Goal: Obtain resource: Obtain resource

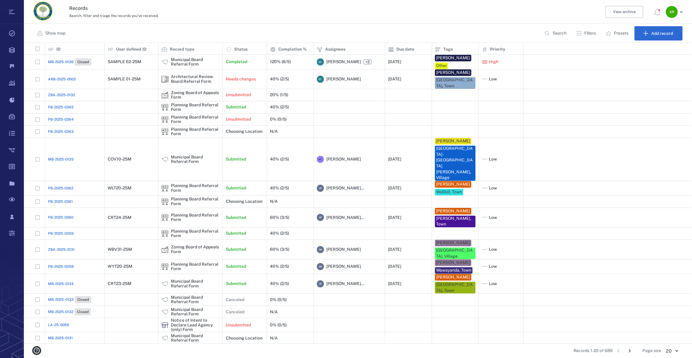
scroll to position [1, 0]
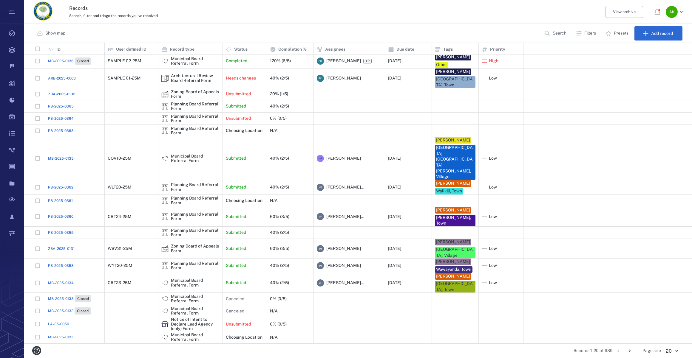
click at [49, 230] on span "PB-2025-0359" at bounding box center [61, 232] width 26 height 5
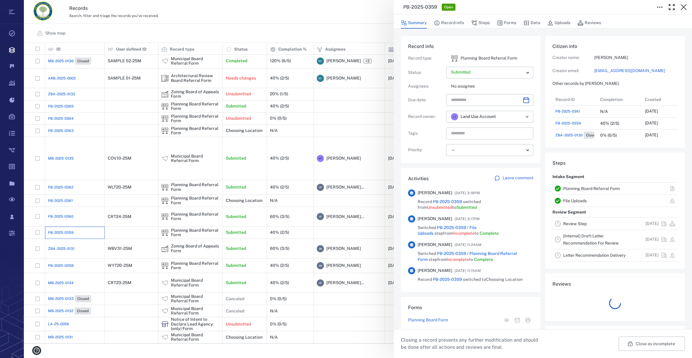
scroll to position [215, 115]
click at [503, 22] on button "Forms" at bounding box center [506, 22] width 19 height 11
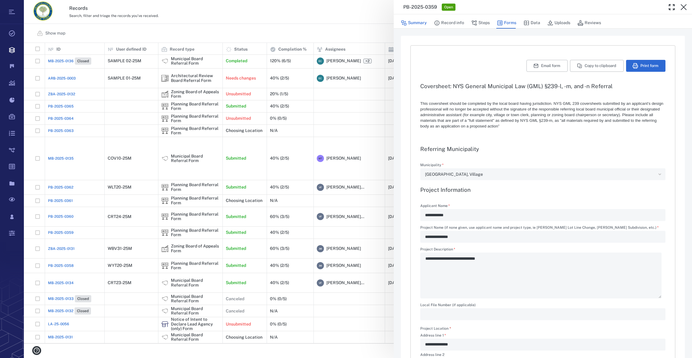
click at [413, 22] on button "Summary" at bounding box center [414, 22] width 26 height 11
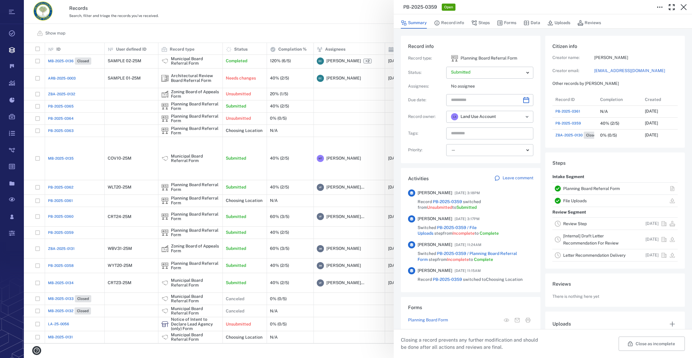
scroll to position [215, 115]
click at [683, 5] on icon "button" at bounding box center [683, 7] width 7 height 7
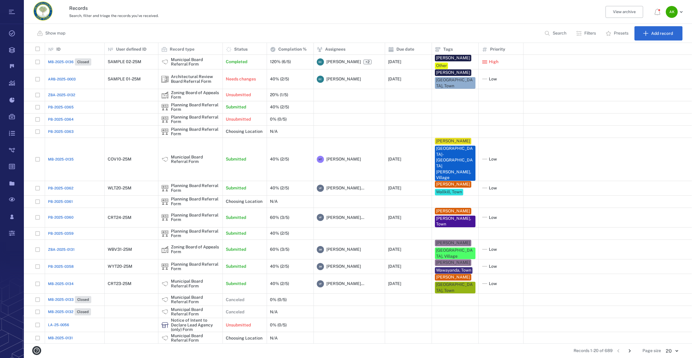
scroll to position [1, 0]
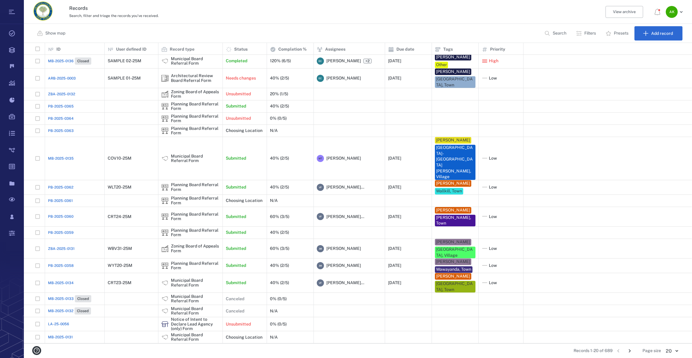
click at [629, 352] on icon "Go to next page" at bounding box center [629, 351] width 7 height 7
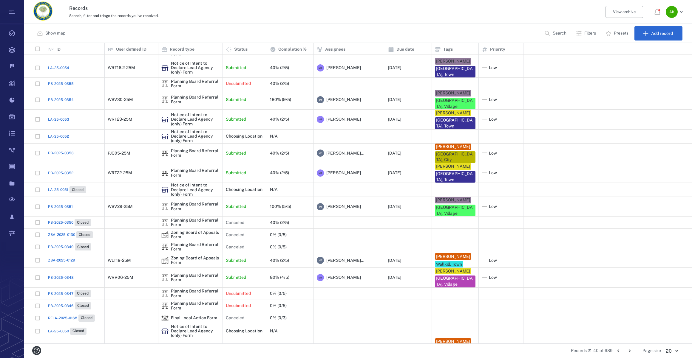
scroll to position [13, 0]
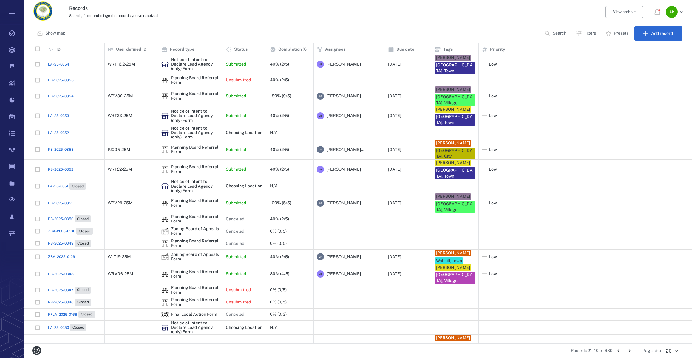
click at [629, 352] on icon "Go to next page" at bounding box center [629, 351] width 2 height 3
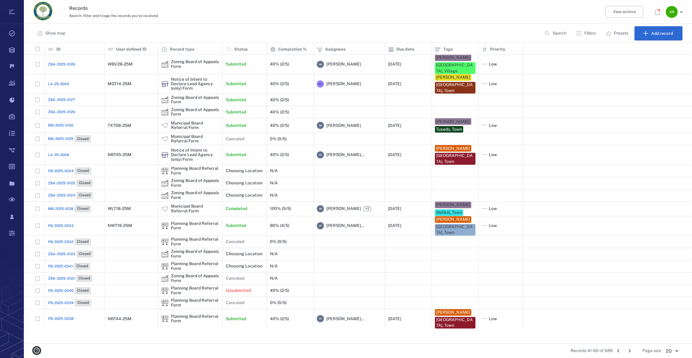
scroll to position [0, 0]
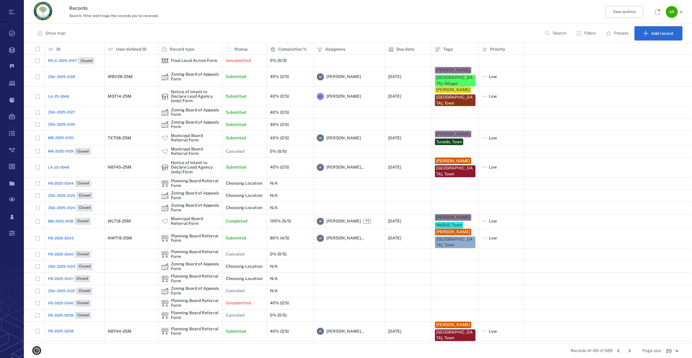
click at [60, 122] on span "ZBA-2025-0126" at bounding box center [61, 124] width 27 height 5
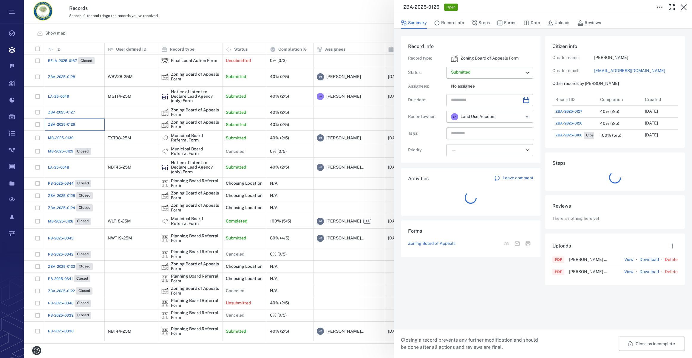
scroll to position [262, 115]
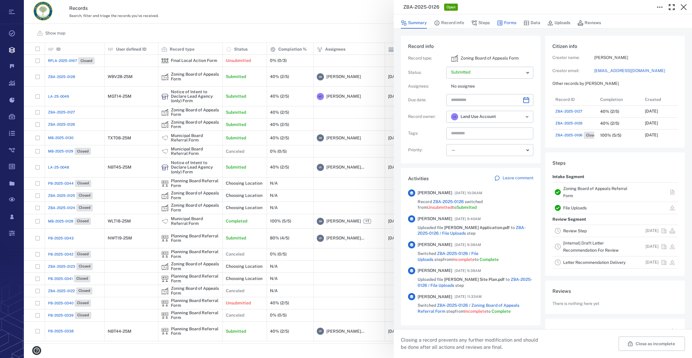
click at [510, 24] on button "Forms" at bounding box center [506, 22] width 19 height 11
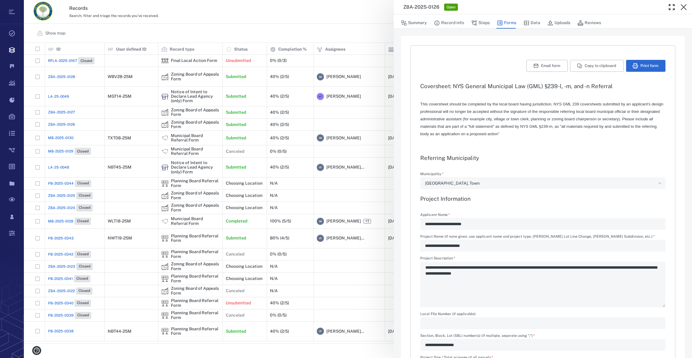
type input "**********"
click at [682, 8] on icon "button" at bounding box center [683, 7] width 7 height 7
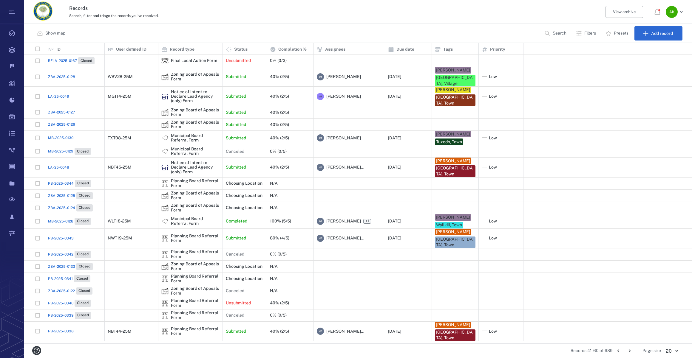
click at [71, 110] on span "ZBA-2025-0127" at bounding box center [61, 112] width 27 height 5
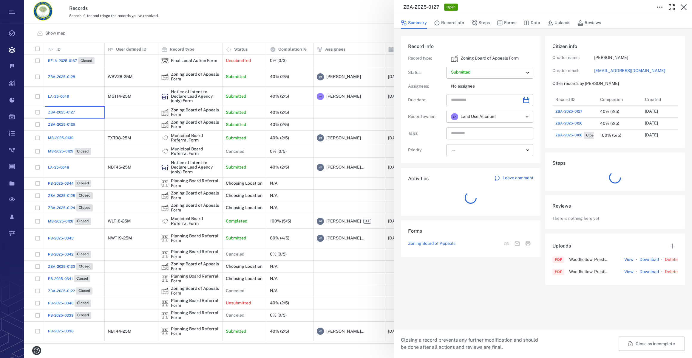
scroll to position [4, 4]
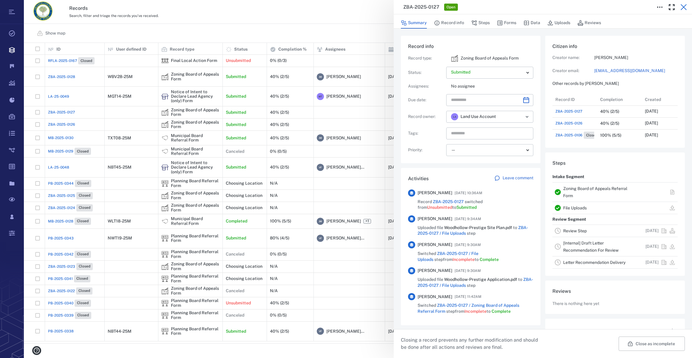
click at [683, 6] on icon "button" at bounding box center [683, 7] width 7 height 7
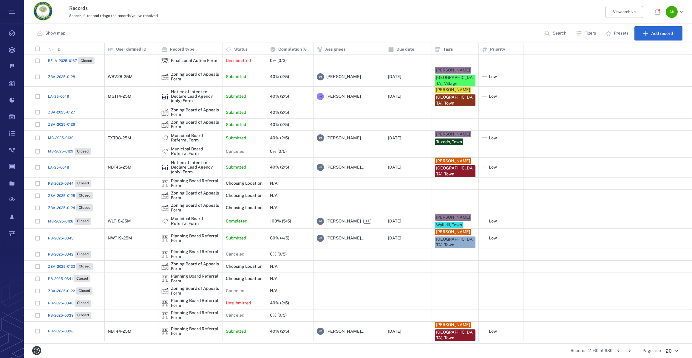
click at [632, 348] on icon "Go to next page" at bounding box center [629, 351] width 7 height 7
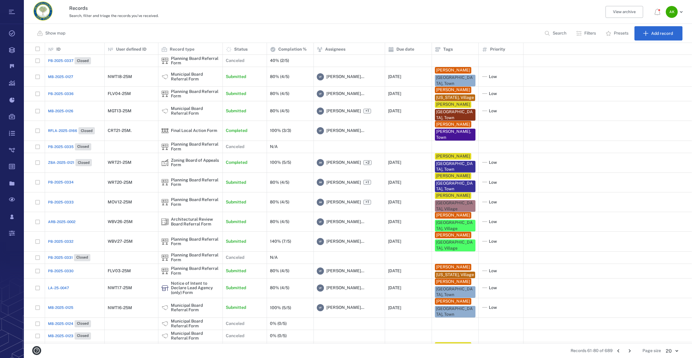
click at [630, 352] on icon "Go to next page" at bounding box center [629, 351] width 7 height 7
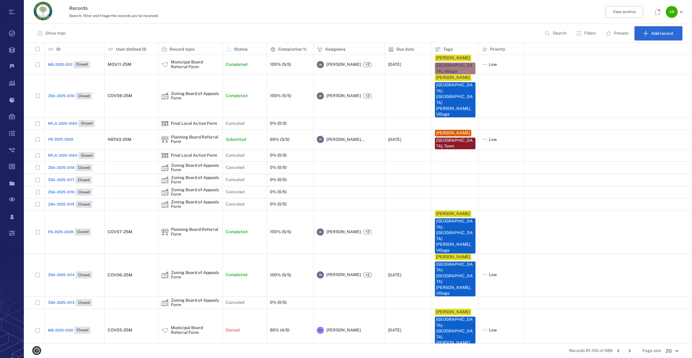
click at [630, 352] on icon "Go to next page" at bounding box center [629, 351] width 7 height 7
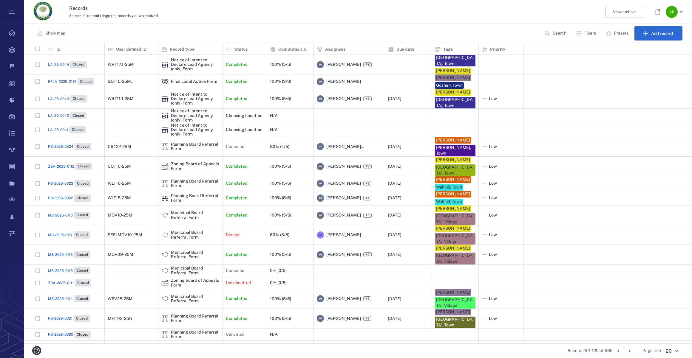
click at [565, 31] on p "Search" at bounding box center [559, 33] width 14 height 6
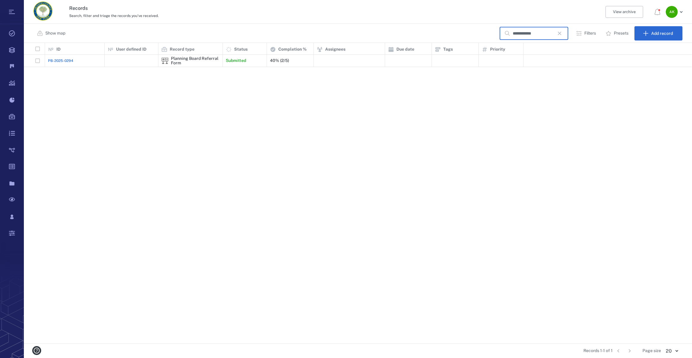
type input "**********"
click at [59, 59] on span "PB-2025-0294" at bounding box center [60, 60] width 25 height 5
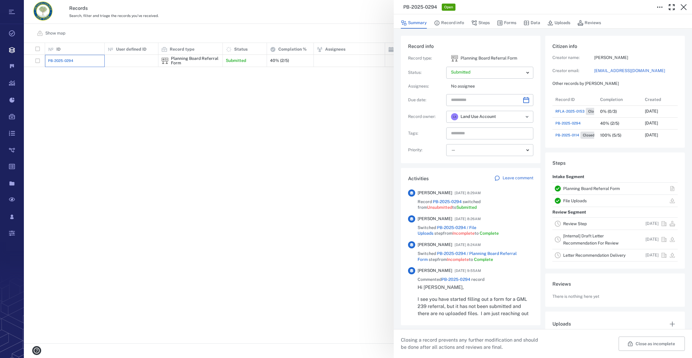
scroll to position [60, 115]
click at [505, 22] on button "Forms" at bounding box center [506, 22] width 19 height 11
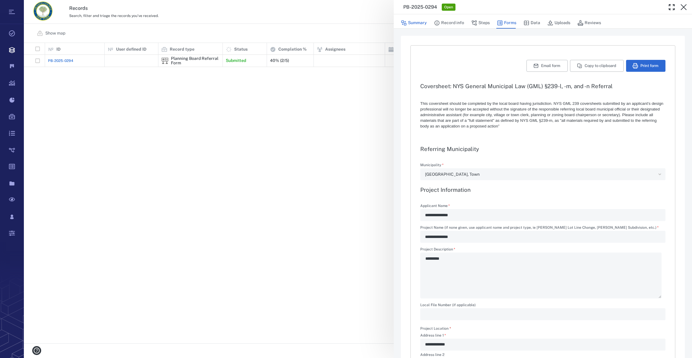
click at [419, 21] on button "Summary" at bounding box center [414, 22] width 26 height 11
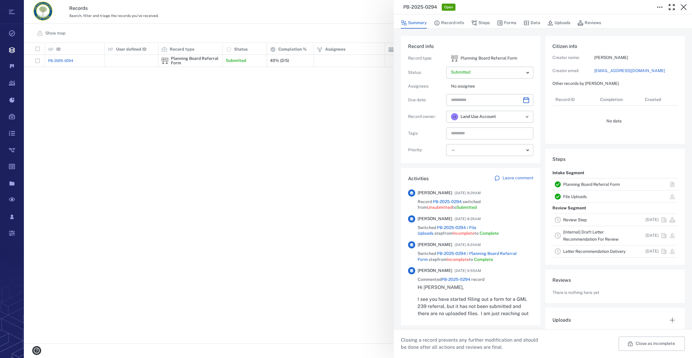
scroll to position [60, 115]
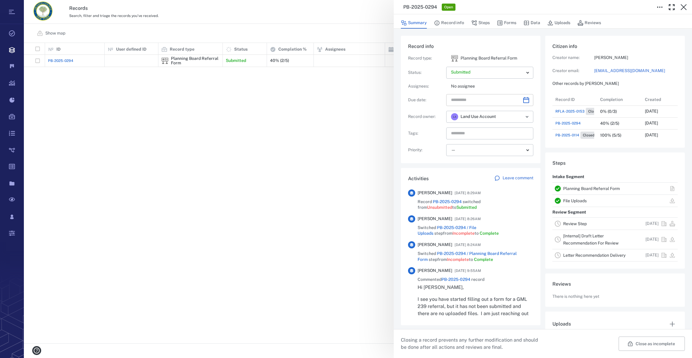
click at [524, 101] on icon "Choose date" at bounding box center [525, 100] width 7 height 7
click at [534, 116] on icon "Next month" at bounding box center [531, 115] width 7 height 7
click at [521, 175] on button "24" at bounding box center [517, 174] width 11 height 11
type input "**********"
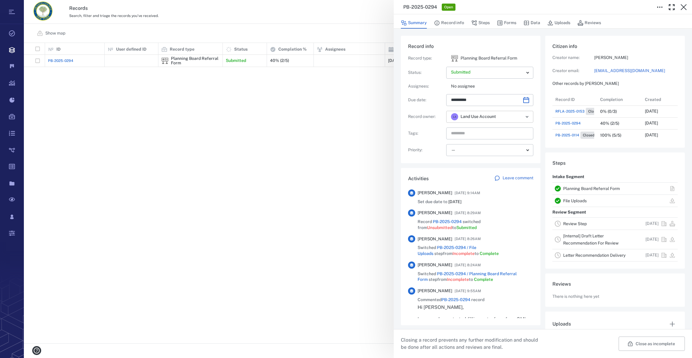
click at [523, 117] on icon "Open" at bounding box center [526, 116] width 7 height 7
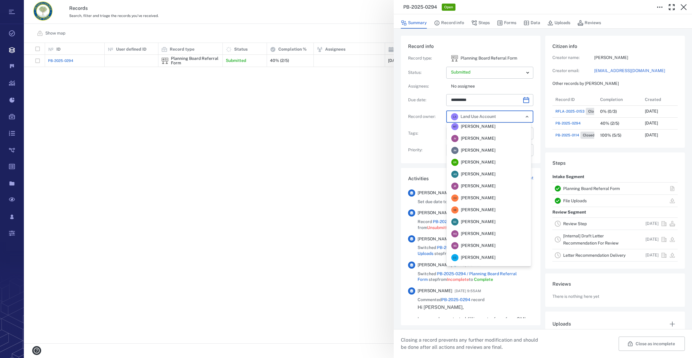
scroll to position [0, 0]
click at [495, 190] on span "Jennifer MacLeod" at bounding box center [478, 189] width 35 height 6
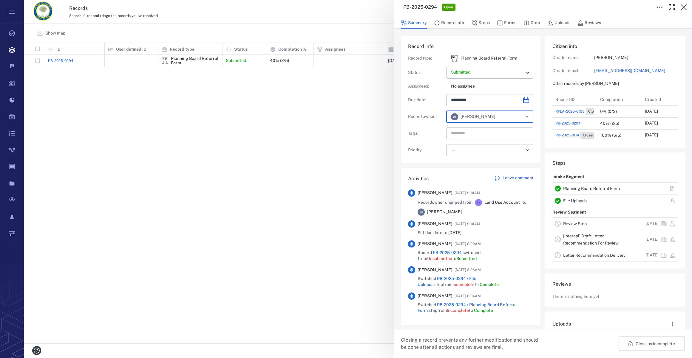
click at [465, 133] on input "text" at bounding box center [482, 133] width 65 height 8
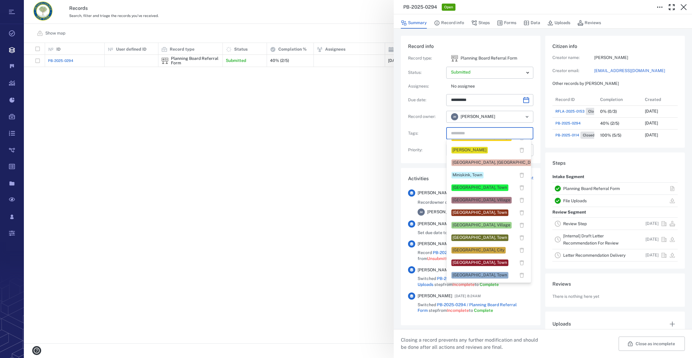
scroll to position [135, 0]
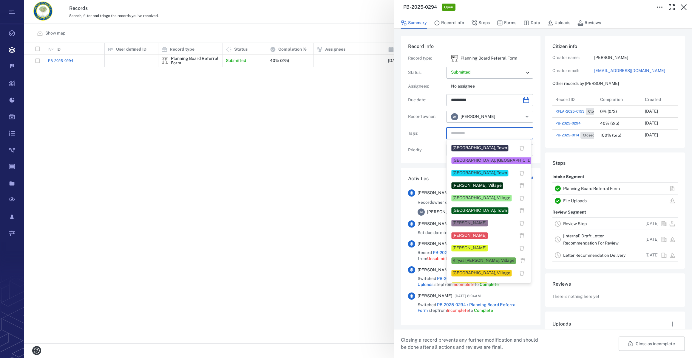
click at [467, 172] on div "Hamptonburgh, Town" at bounding box center [479, 173] width 55 height 6
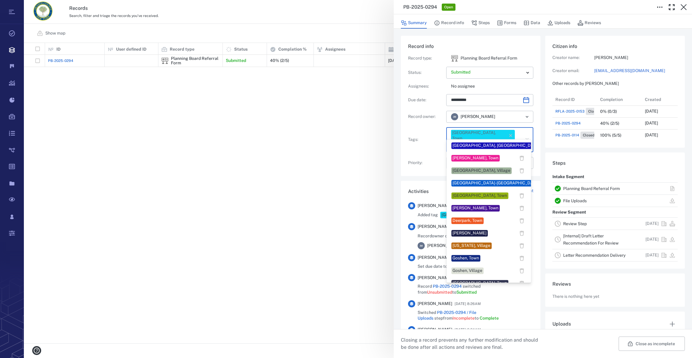
click at [511, 142] on input "text" at bounding box center [482, 146] width 65 height 8
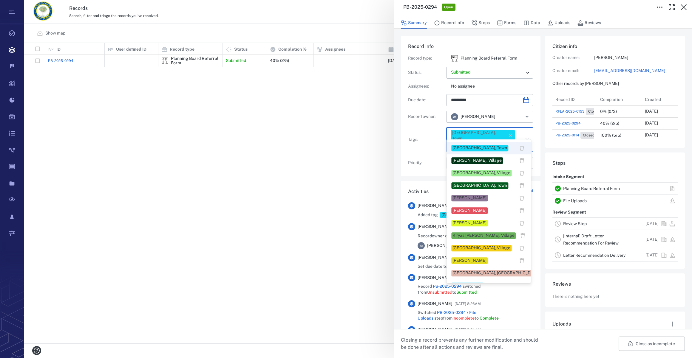
scroll to position [162, 0]
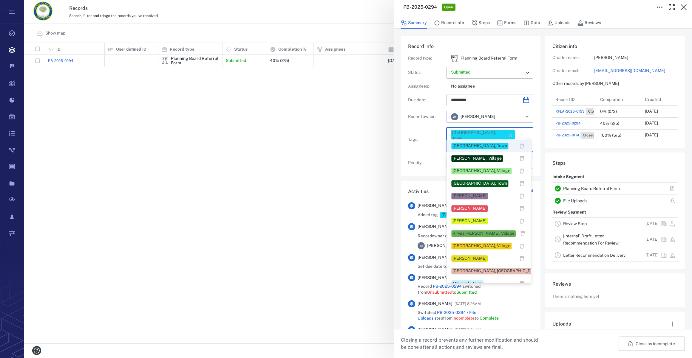
click at [454, 195] on div "Jennifer MacLeod" at bounding box center [469, 196] width 34 height 6
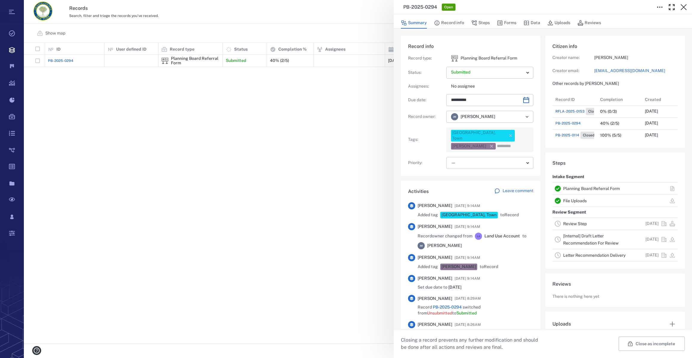
click at [459, 156] on body "**********" at bounding box center [346, 179] width 692 height 358
click at [462, 197] on span "Low" at bounding box center [462, 197] width 8 height 6
type input "**"
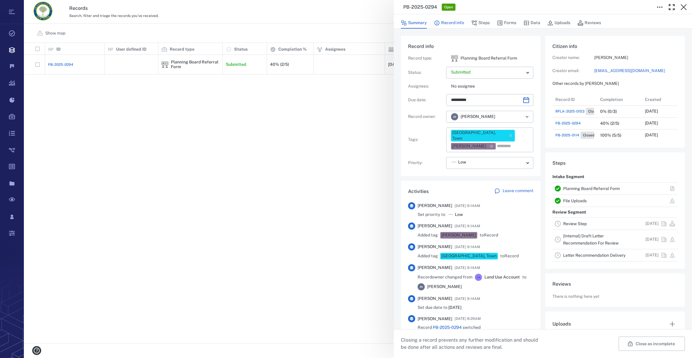
click at [454, 21] on button "Record info" at bounding box center [449, 22] width 30 height 11
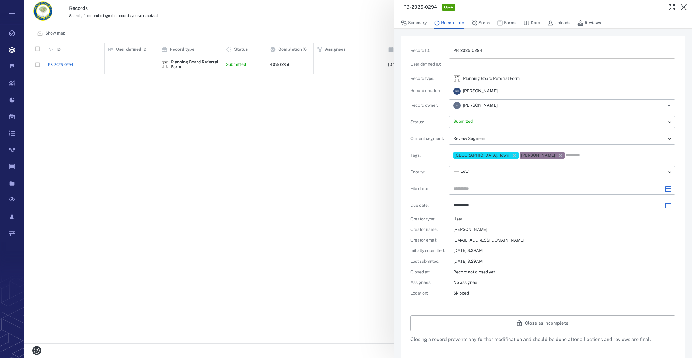
click at [465, 68] on input "text" at bounding box center [561, 64] width 217 height 12
type input "*********"
click at [666, 188] on icon "Choose date" at bounding box center [667, 188] width 7 height 7
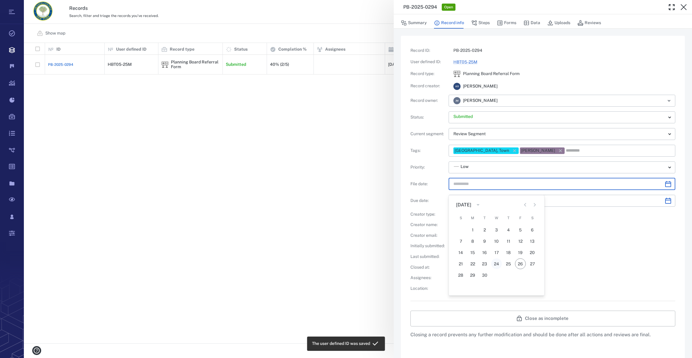
click at [496, 263] on button "24" at bounding box center [496, 264] width 11 height 11
type input "**********"
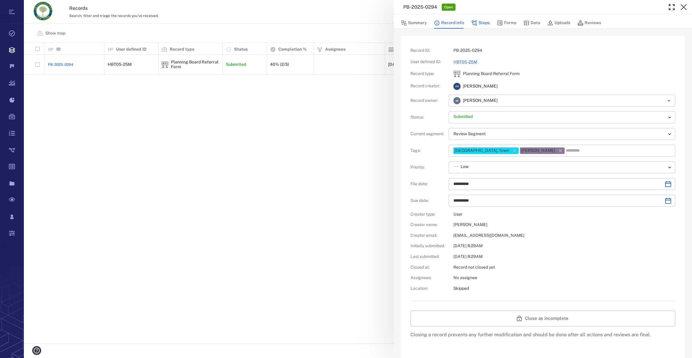
click at [482, 24] on button "Steps" at bounding box center [480, 22] width 18 height 11
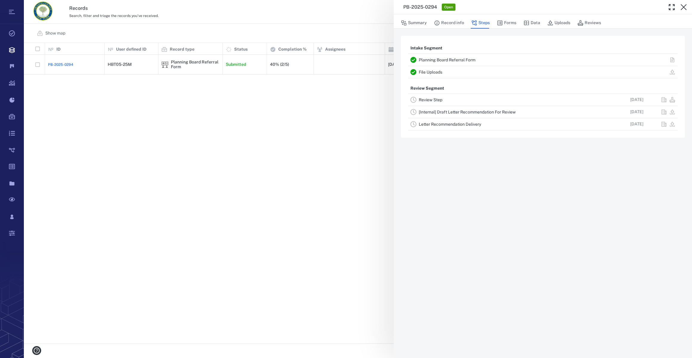
click at [436, 102] on link "Review Step" at bounding box center [430, 99] width 24 height 5
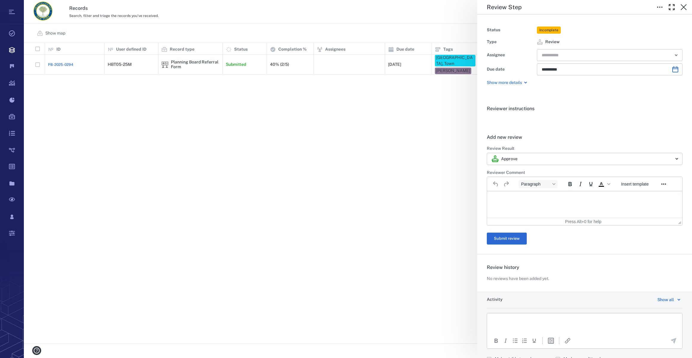
click at [548, 57] on input "text" at bounding box center [602, 55] width 123 height 8
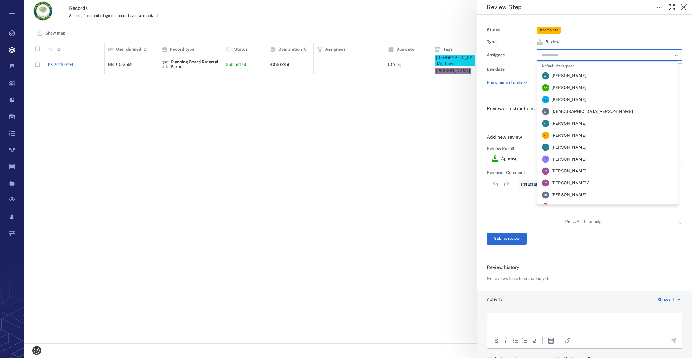
drag, startPoint x: 573, startPoint y: 195, endPoint x: 86, endPoint y: 3, distance: 523.3
click at [573, 195] on span "Jennifer MacLeod" at bounding box center [568, 195] width 35 height 6
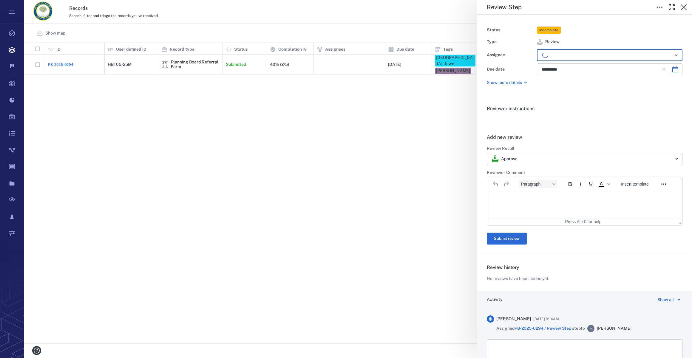
click at [671, 71] on icon "Choose date, selected date is Nov 6, 2025" at bounding box center [674, 69] width 7 height 7
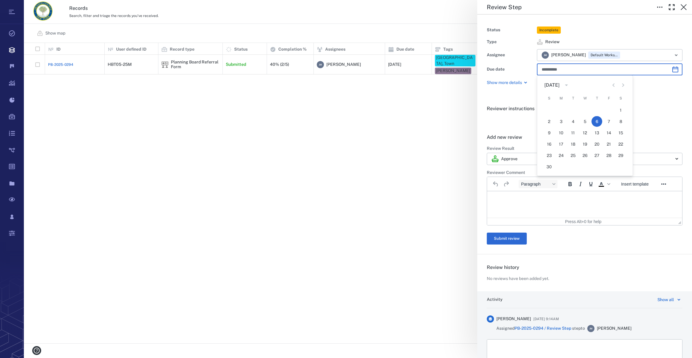
click at [611, 85] on icon "Previous month" at bounding box center [613, 85] width 7 height 7
click at [607, 143] on button "24" at bounding box center [608, 144] width 11 height 11
type input "**********"
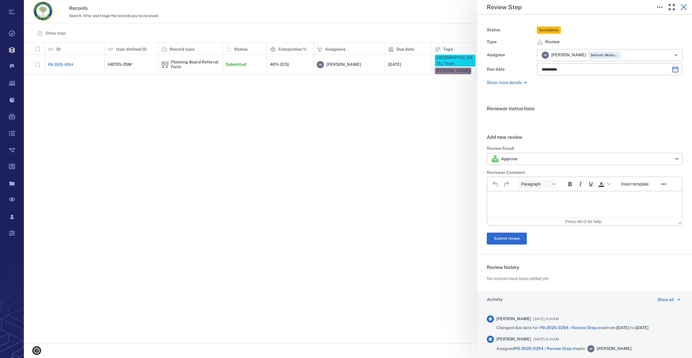
click at [685, 7] on icon "button" at bounding box center [683, 7] width 7 height 7
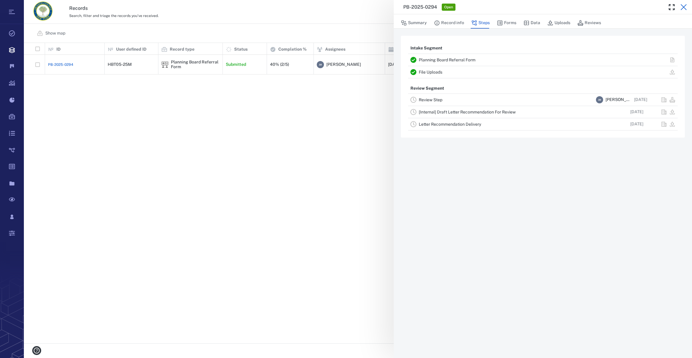
click at [685, 7] on icon "button" at bounding box center [683, 7] width 7 height 7
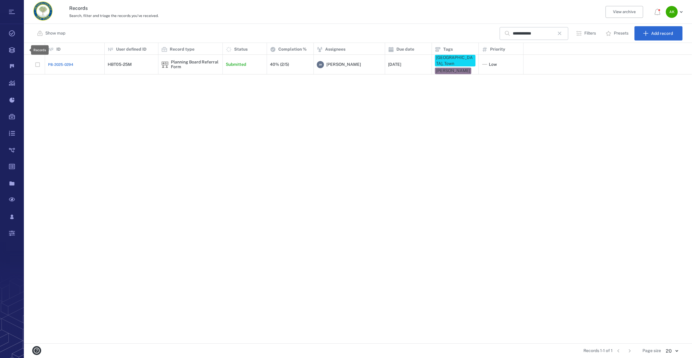
scroll to position [297, 663]
click at [61, 64] on span "PB-2025-0294" at bounding box center [60, 64] width 25 height 5
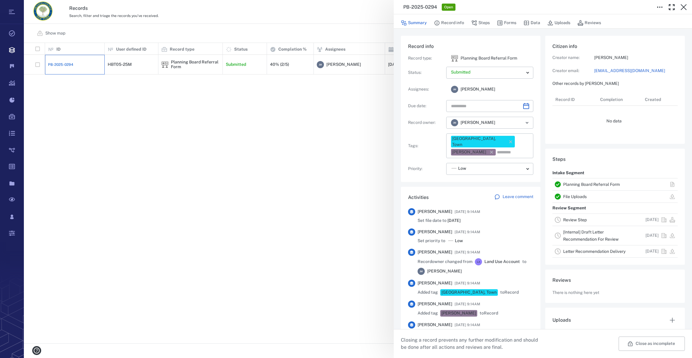
type input "**********"
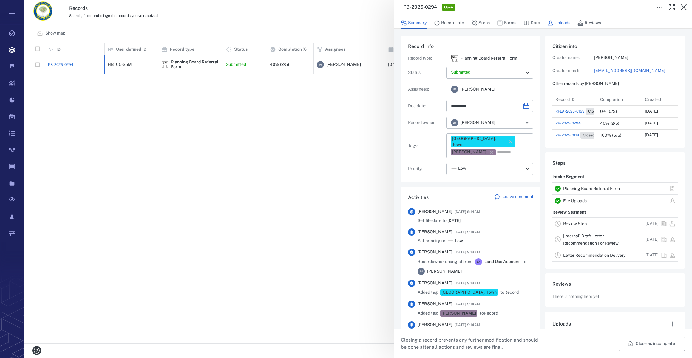
scroll to position [60, 115]
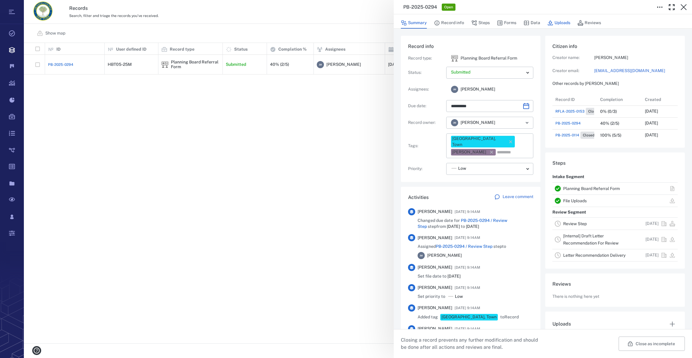
click at [563, 22] on button "Uploads" at bounding box center [558, 22] width 23 height 11
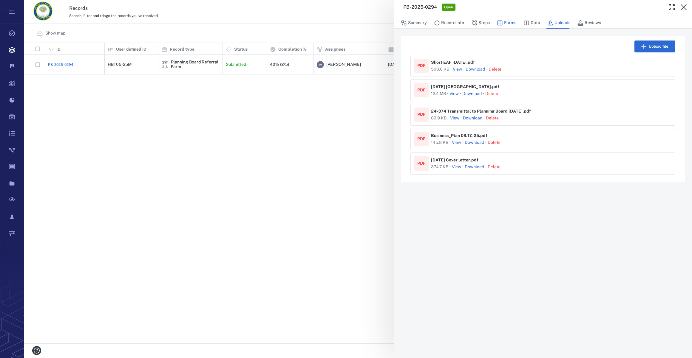
click at [506, 23] on button "Forms" at bounding box center [506, 22] width 19 height 11
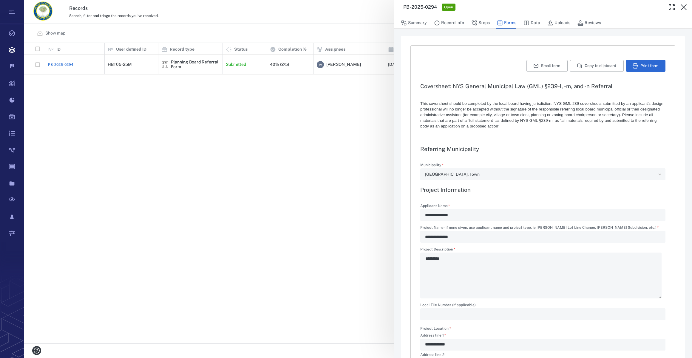
type textarea "*"
click at [681, 6] on icon "button" at bounding box center [683, 7] width 7 height 7
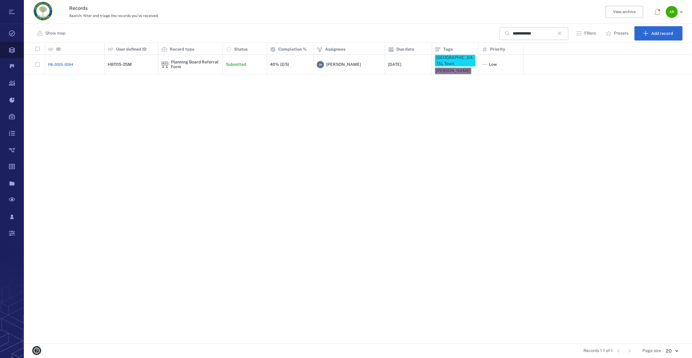
scroll to position [297, 663]
click at [55, 64] on span "PB-2025-0294" at bounding box center [60, 64] width 25 height 5
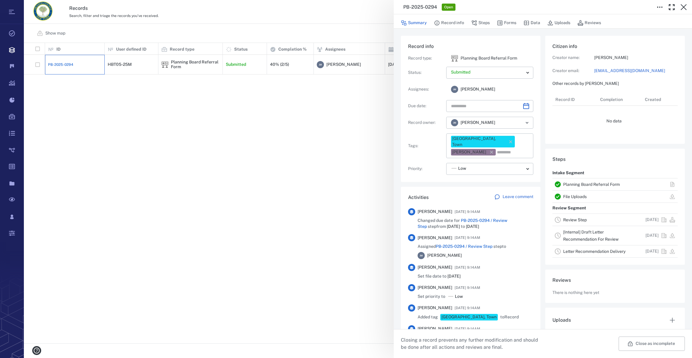
type input "**********"
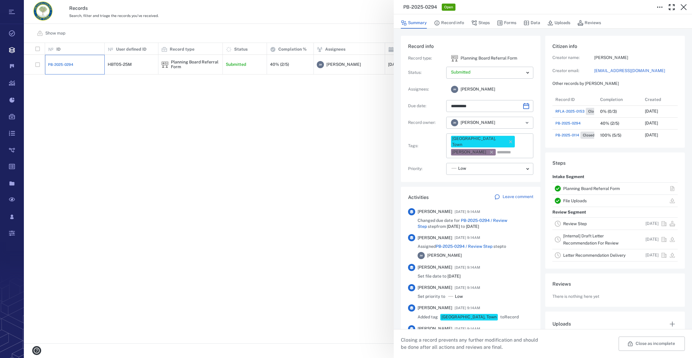
scroll to position [60, 115]
click at [555, 21] on button "Uploads" at bounding box center [558, 22] width 23 height 11
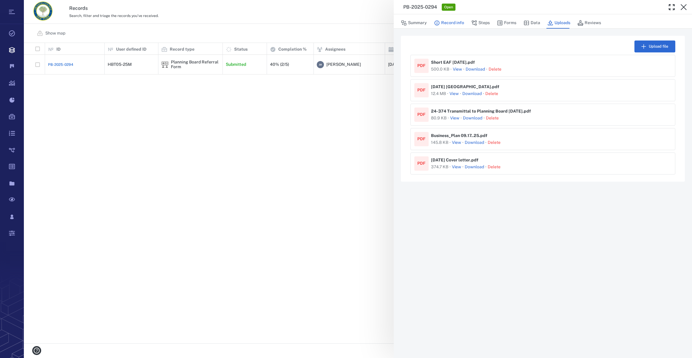
drag, startPoint x: 445, startPoint y: 21, endPoint x: 462, endPoint y: 26, distance: 17.3
click at [446, 21] on button "Record info" at bounding box center [449, 22] width 30 height 11
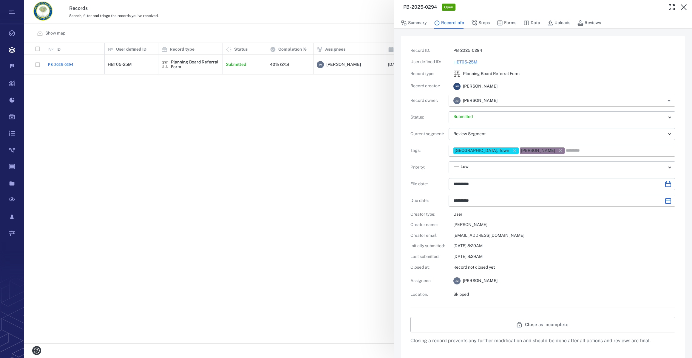
scroll to position [297, 663]
click at [516, 20] on div "Summary Record info Steps Forms Data Uploads Reviews" at bounding box center [543, 23] width 284 height 12
click at [513, 23] on button "Forms" at bounding box center [506, 22] width 19 height 11
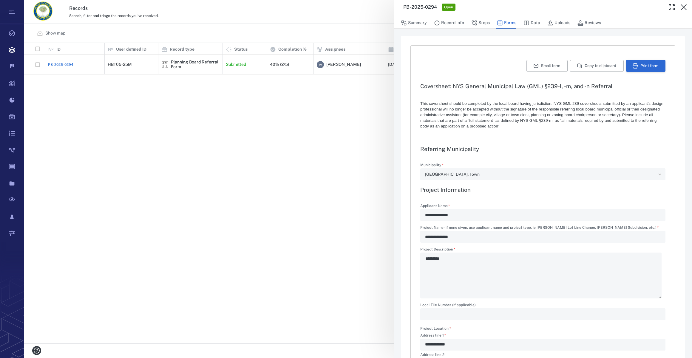
type textarea "*"
click at [638, 63] on button "Print form" at bounding box center [645, 66] width 39 height 12
click at [682, 5] on icon "button" at bounding box center [683, 7] width 7 height 7
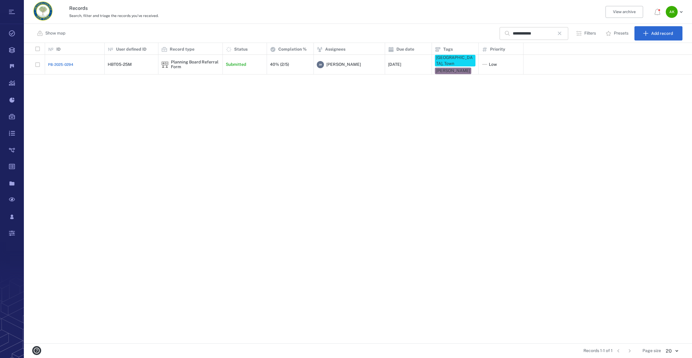
click at [563, 32] on icon "button" at bounding box center [559, 33] width 7 height 7
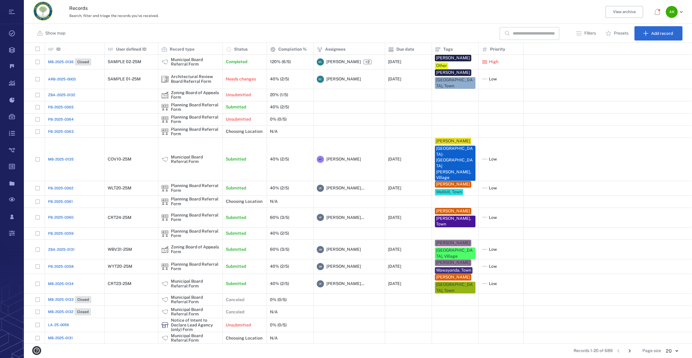
click at [67, 231] on span "PB-2025-0359" at bounding box center [61, 233] width 26 height 5
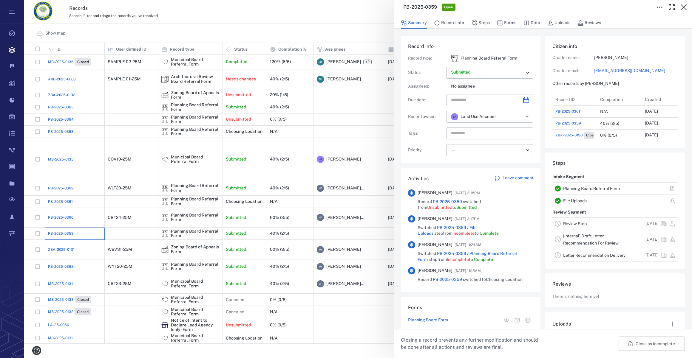
scroll to position [215, 115]
click at [508, 26] on button "Forms" at bounding box center [506, 22] width 19 height 11
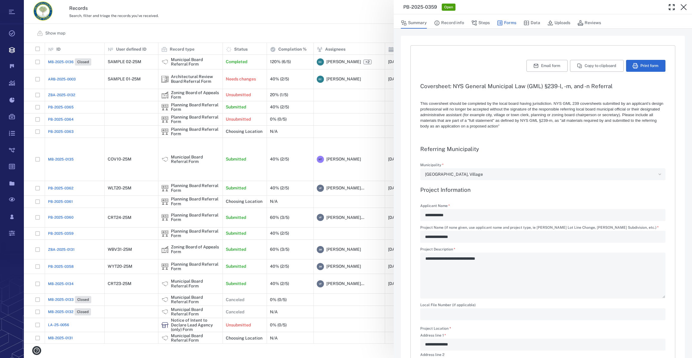
type textarea "*"
click at [419, 24] on button "Summary" at bounding box center [414, 22] width 26 height 11
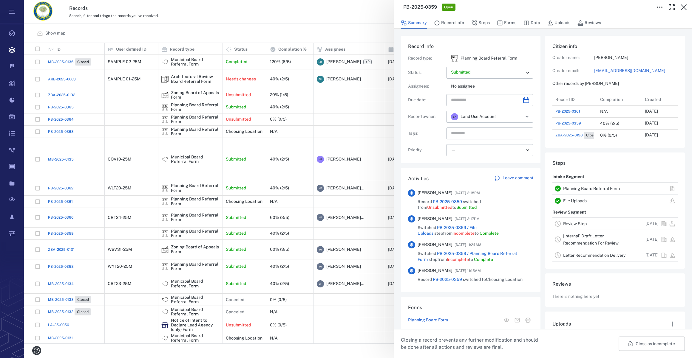
scroll to position [215, 115]
click at [525, 97] on icon "Choose date" at bounding box center [525, 100] width 7 height 7
click at [531, 114] on icon "Next month" at bounding box center [531, 115] width 7 height 7
click at [507, 173] on button "23" at bounding box center [505, 174] width 11 height 11
type input "**********"
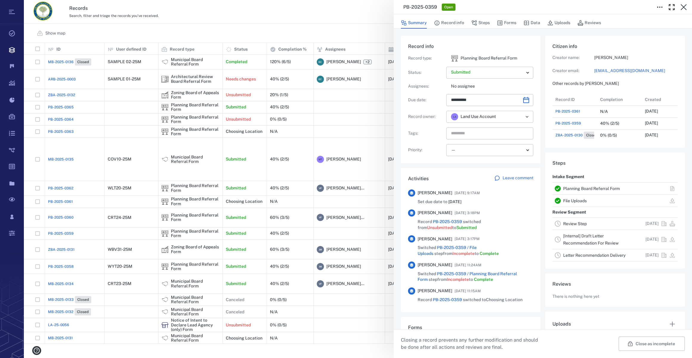
click at [526, 119] on icon "Open" at bounding box center [526, 116] width 7 height 7
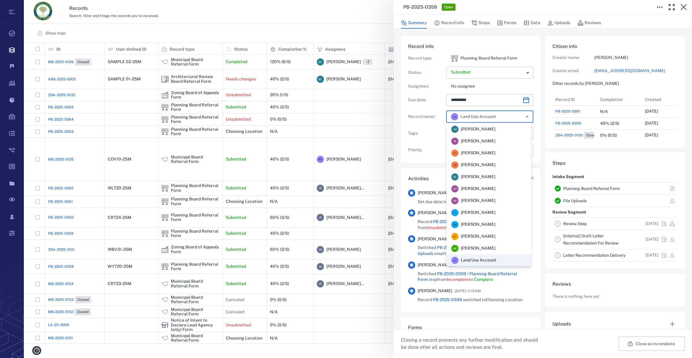
scroll to position [29, 0]
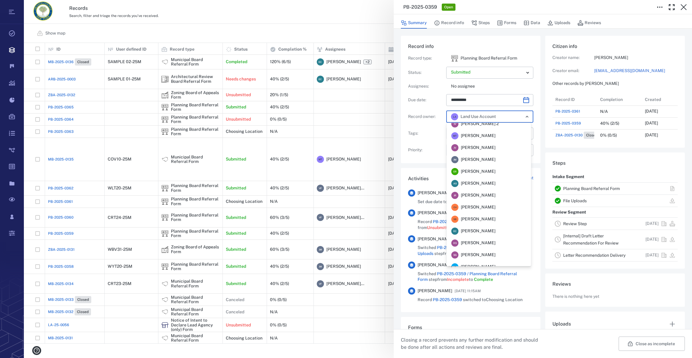
click at [480, 132] on div "M T Megan Tennermann" at bounding box center [473, 135] width 44 height 7
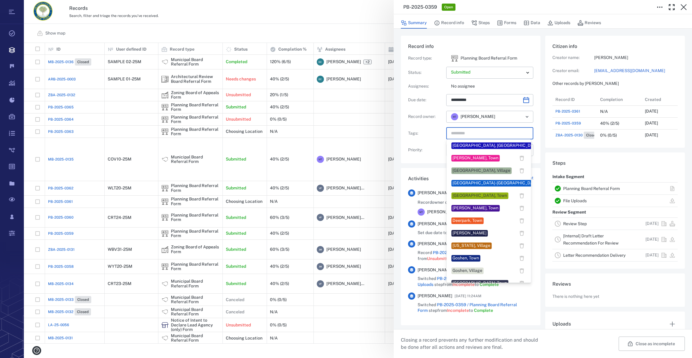
click at [480, 134] on input "text" at bounding box center [482, 133] width 65 height 8
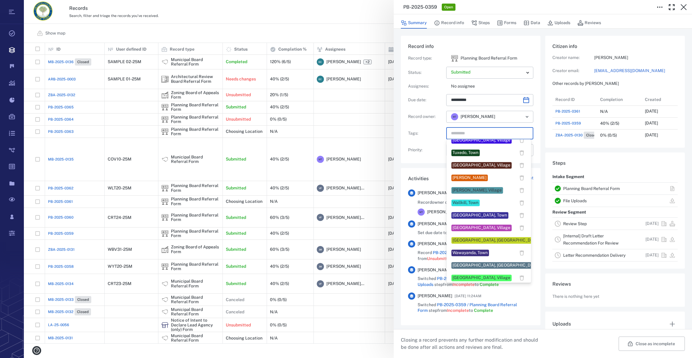
scroll to position [507, 0]
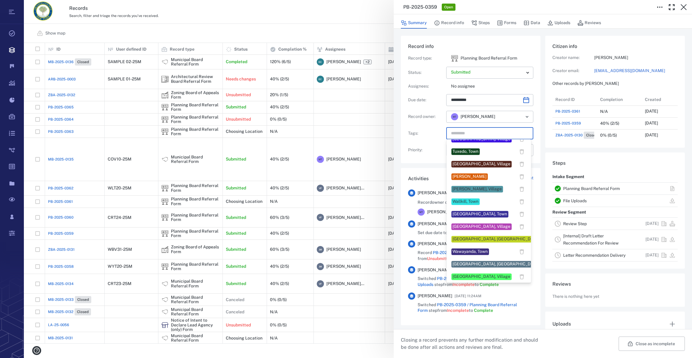
click at [468, 227] on div "Warwick, Village" at bounding box center [481, 227] width 58 height 6
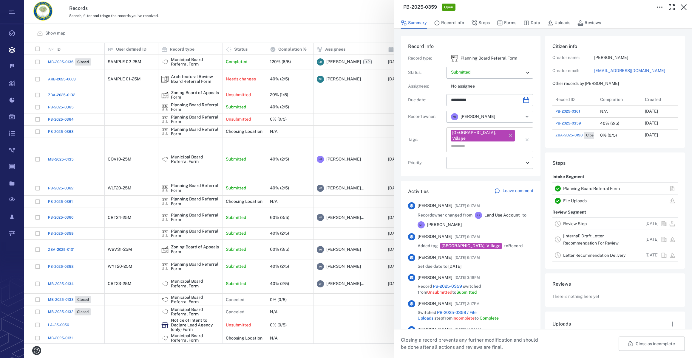
click at [504, 142] on input "text" at bounding box center [482, 146] width 65 height 8
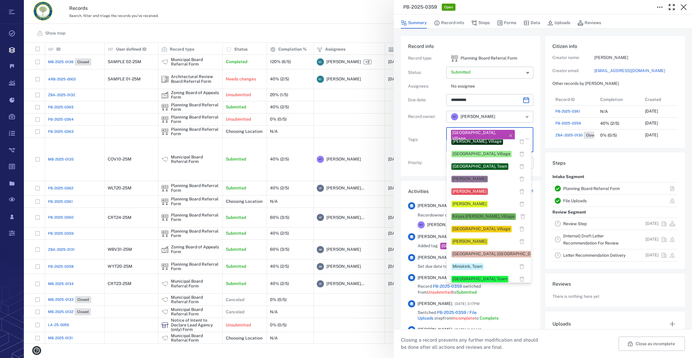
scroll to position [217, 0]
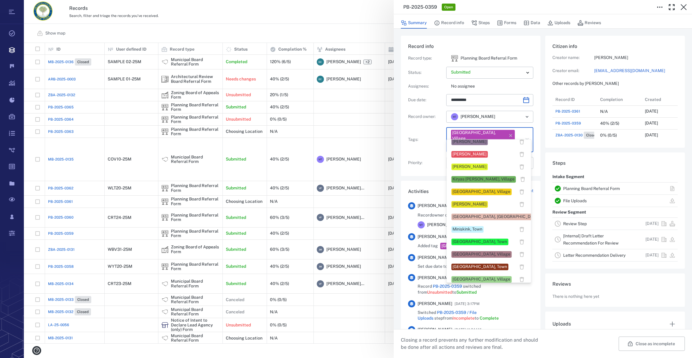
click at [466, 205] on div "Megan Tennermann" at bounding box center [469, 204] width 34 height 6
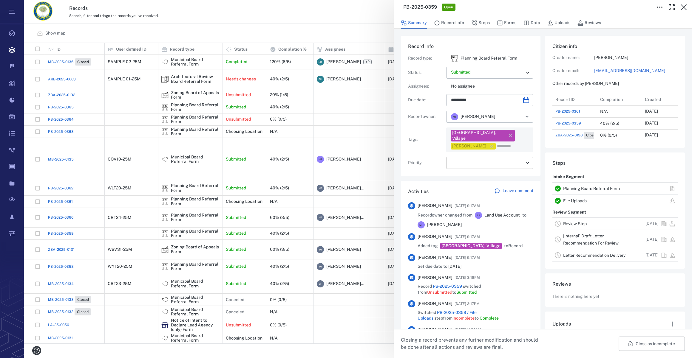
click at [469, 157] on body "Tasks Records Boards Dashboard Reports Record types Guide steps Rules Form buil…" at bounding box center [346, 179] width 692 height 358
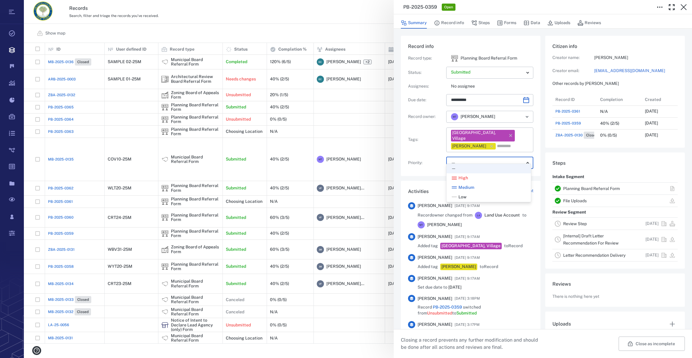
click at [467, 196] on div "Low" at bounding box center [488, 197] width 75 height 6
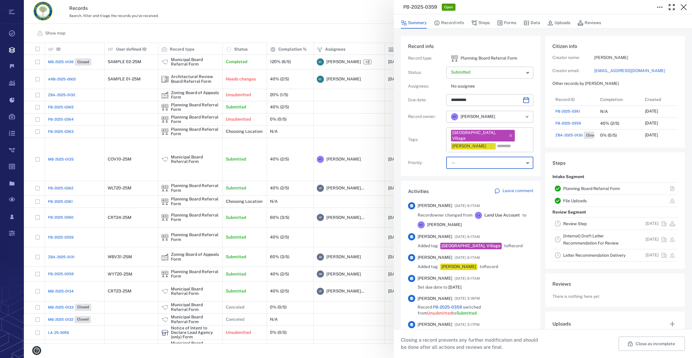
type input "**"
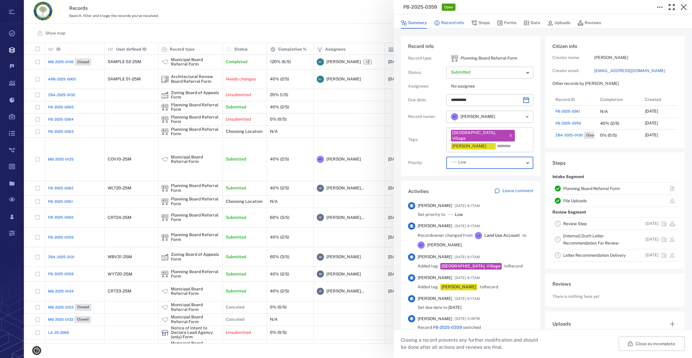
click at [451, 24] on button "Record info" at bounding box center [449, 22] width 30 height 11
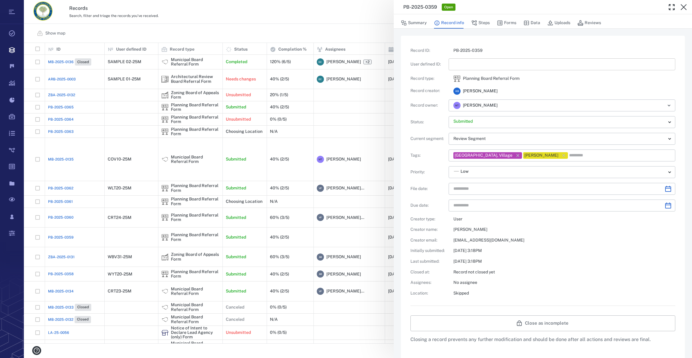
type input "**********"
click at [471, 63] on input "text" at bounding box center [561, 64] width 217 height 12
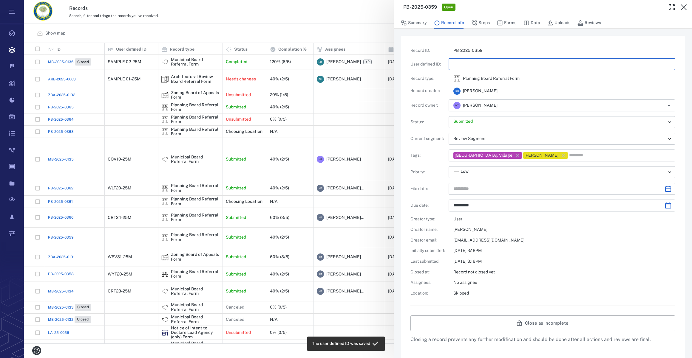
click at [465, 63] on input "text" at bounding box center [561, 64] width 217 height 12
type input "*********"
click at [664, 190] on icon "Choose date" at bounding box center [667, 188] width 7 height 7
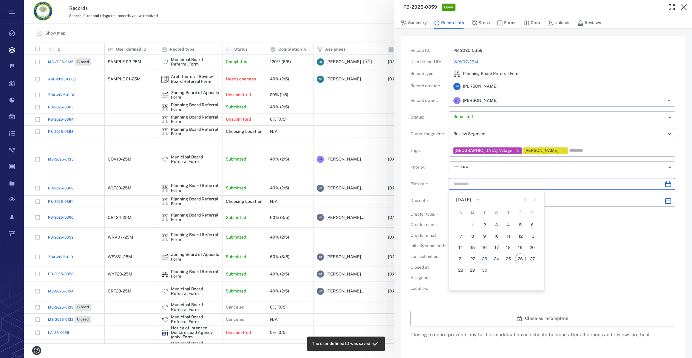
click at [486, 264] on button "23" at bounding box center [484, 259] width 11 height 11
type input "**********"
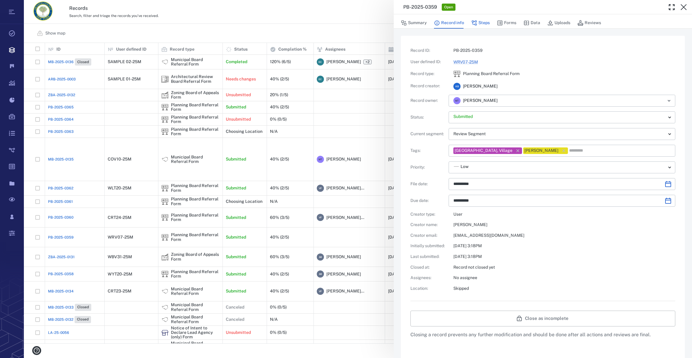
click at [482, 23] on button "Steps" at bounding box center [480, 22] width 18 height 11
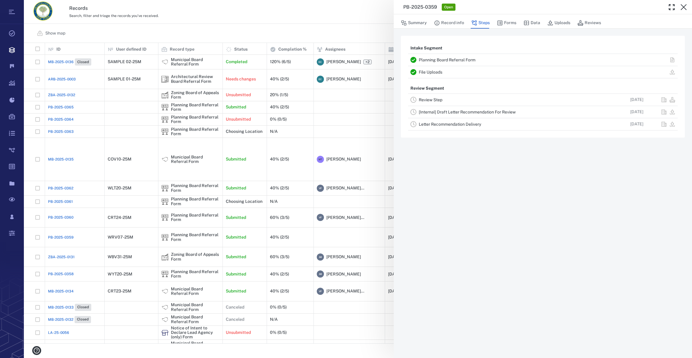
click at [432, 100] on link "Review Step" at bounding box center [430, 99] width 24 height 5
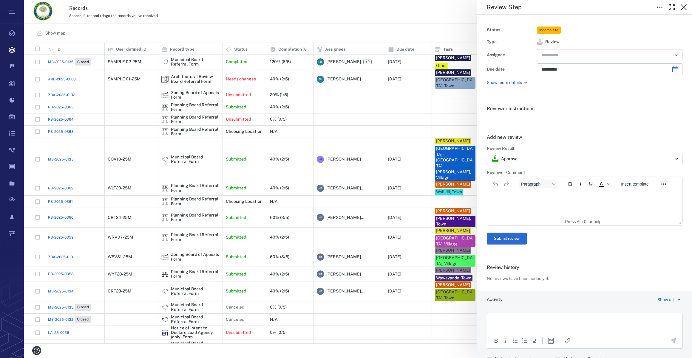
click at [559, 57] on input "text" at bounding box center [602, 55] width 123 height 8
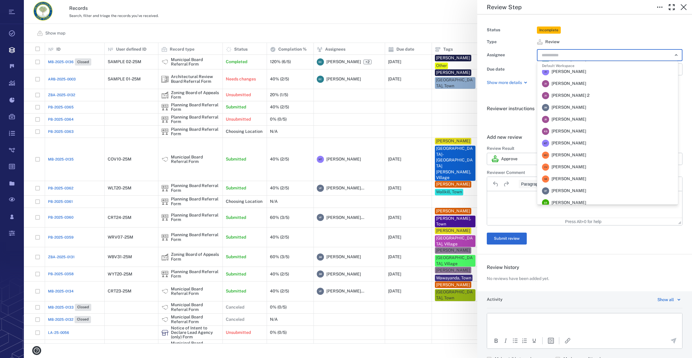
scroll to position [31, 0]
drag, startPoint x: 85, startPoint y: 6, endPoint x: 572, endPoint y: 197, distance: 523.0
click at [572, 197] on span "Megan Tennermann" at bounding box center [568, 200] width 35 height 6
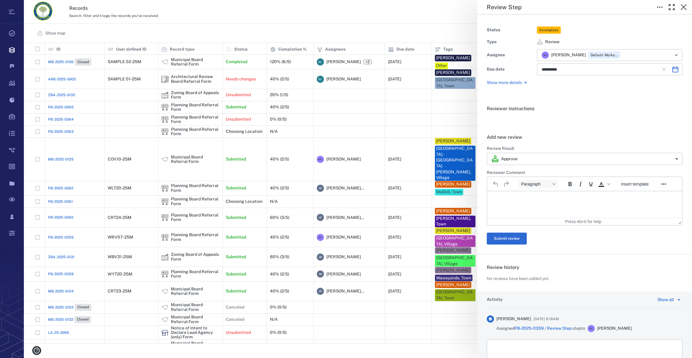
click at [671, 69] on icon "Choose date, selected date is Nov 5, 2025" at bounding box center [674, 69] width 7 height 7
click at [614, 83] on icon "Previous month" at bounding box center [613, 85] width 7 height 7
click at [598, 144] on button "23" at bounding box center [596, 144] width 11 height 11
type input "**********"
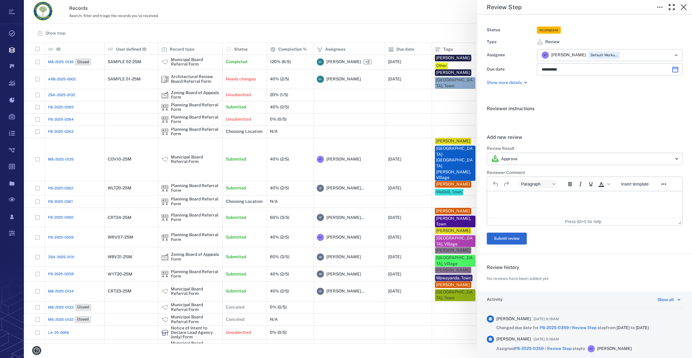
click at [689, 4] on div "Review Step" at bounding box center [584, 7] width 215 height 14
click at [685, 7] on icon "button" at bounding box center [683, 7] width 7 height 7
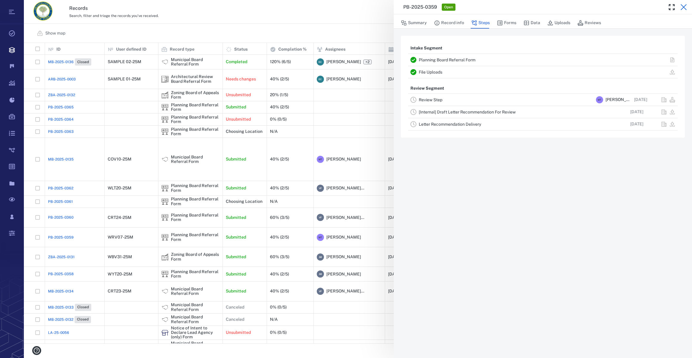
click at [683, 8] on icon "button" at bounding box center [683, 7] width 7 height 7
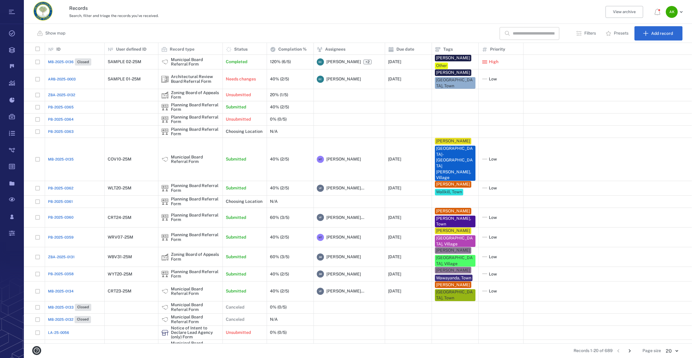
click at [63, 235] on span "PB-2025-0359" at bounding box center [61, 237] width 26 height 5
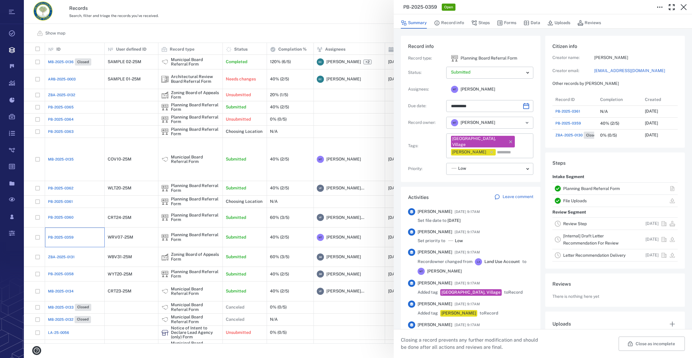
type input "**********"
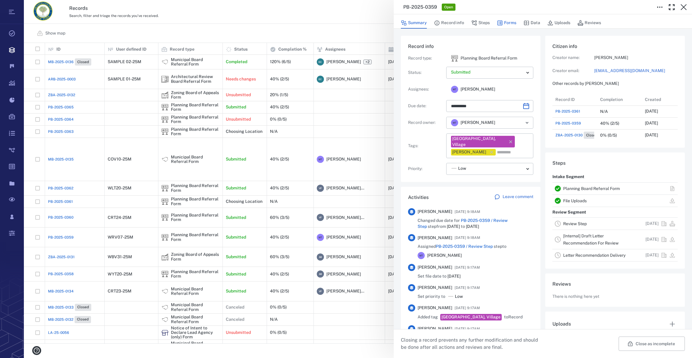
click at [508, 25] on button "Forms" at bounding box center [506, 22] width 19 height 11
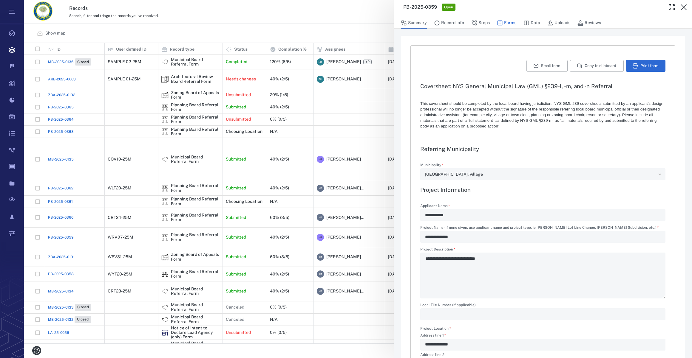
type textarea "*"
click at [556, 23] on button "Uploads" at bounding box center [558, 22] width 23 height 11
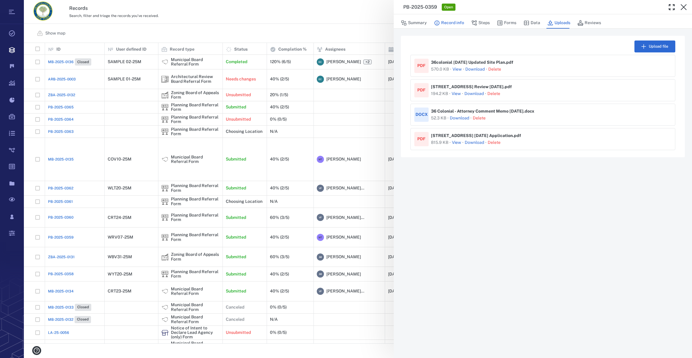
click at [454, 24] on button "Record info" at bounding box center [449, 22] width 30 height 11
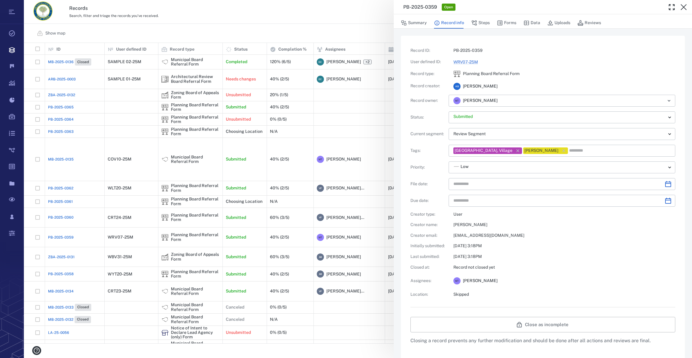
type input "**********"
click at [509, 22] on button "Forms" at bounding box center [506, 22] width 19 height 11
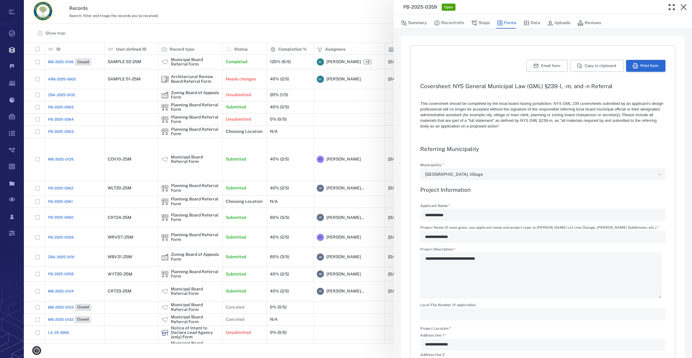
type textarea "*"
click at [632, 64] on icon "button" at bounding box center [634, 65] width 5 height 5
click at [685, 7] on icon "button" at bounding box center [683, 7] width 7 height 7
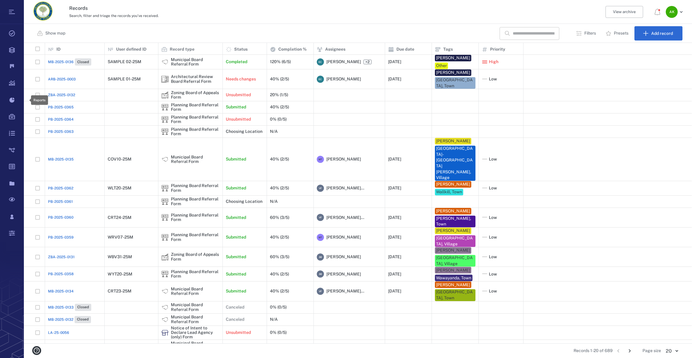
scroll to position [297, 663]
drag, startPoint x: 631, startPoint y: 350, endPoint x: 625, endPoint y: 349, distance: 5.4
click at [631, 350] on icon "Go to next page" at bounding box center [629, 351] width 7 height 7
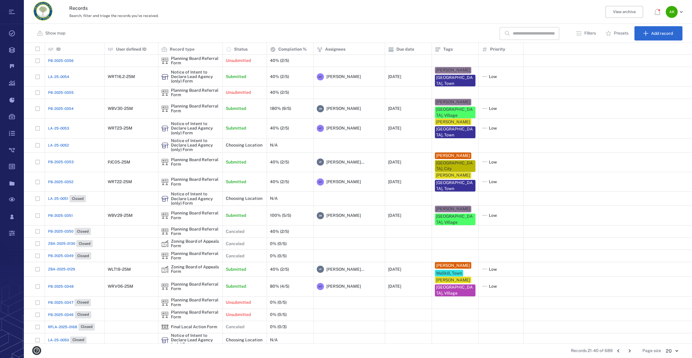
click at [625, 349] on button "Go to next page" at bounding box center [629, 351] width 10 height 10
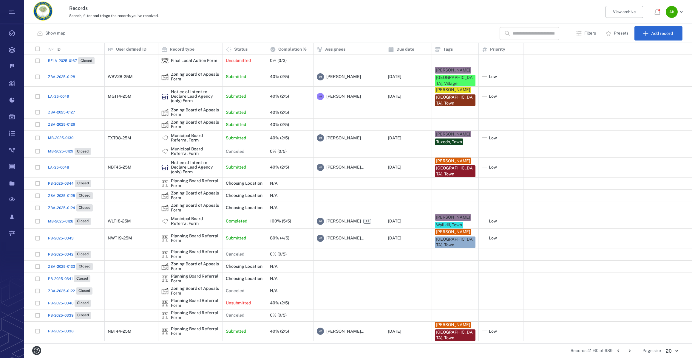
click at [62, 122] on span "ZBA-2025-0126" at bounding box center [61, 124] width 27 height 5
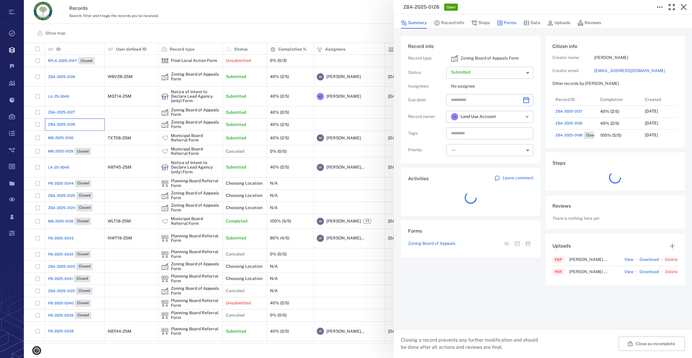
scroll to position [262, 115]
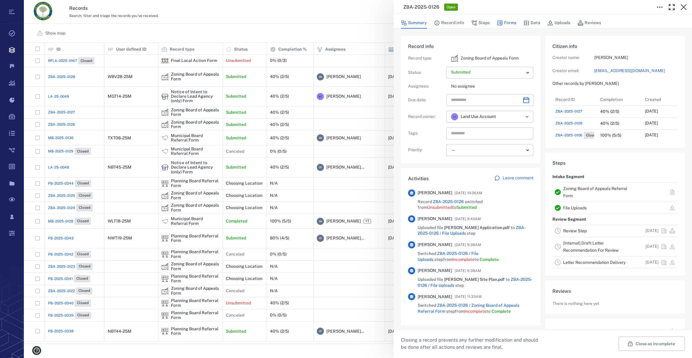
click at [508, 25] on button "Forms" at bounding box center [506, 22] width 19 height 11
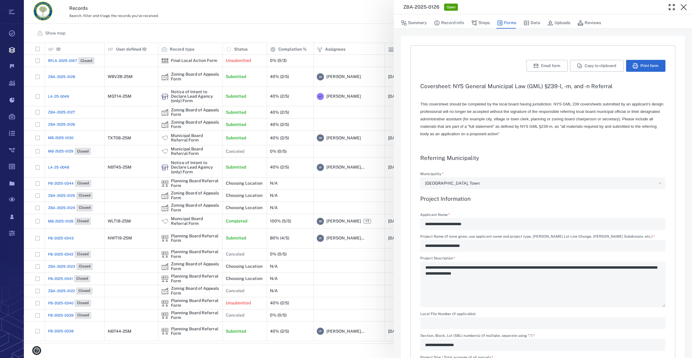
type input "**********"
click at [422, 24] on button "Summary" at bounding box center [414, 22] width 26 height 11
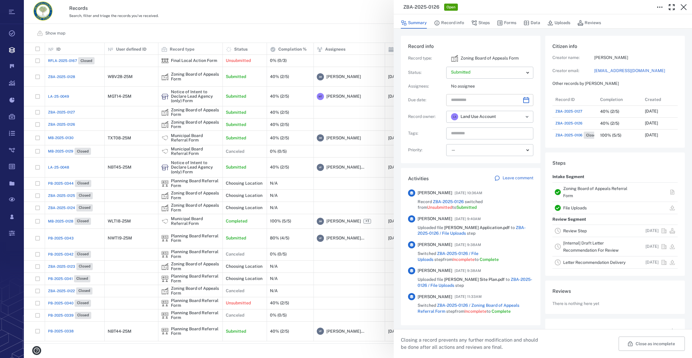
scroll to position [262, 115]
click at [523, 99] on icon "Choose date" at bounding box center [526, 100] width 6 height 6
click at [530, 115] on icon "Next month" at bounding box center [531, 115] width 7 height 7
click at [507, 176] on button "23" at bounding box center [505, 174] width 11 height 11
type input "**********"
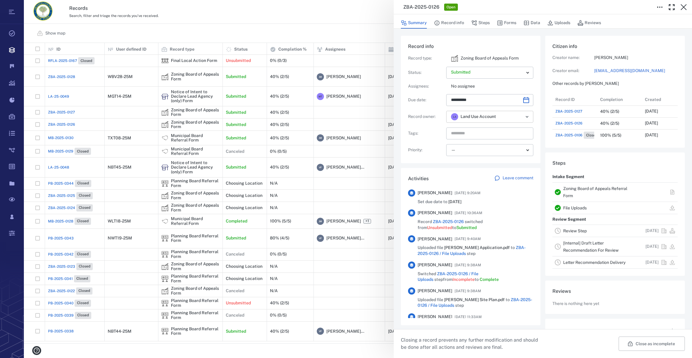
click at [523, 117] on icon "Open" at bounding box center [526, 116] width 7 height 7
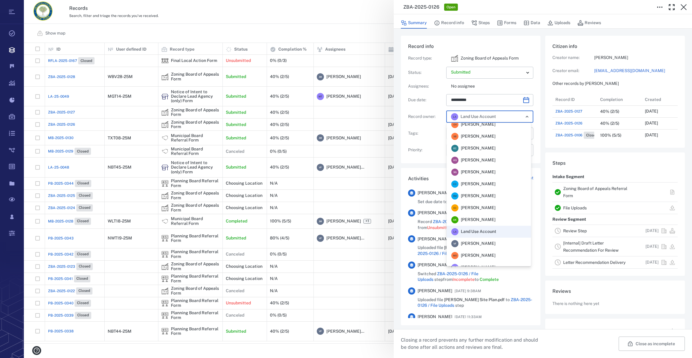
scroll to position [131, 0]
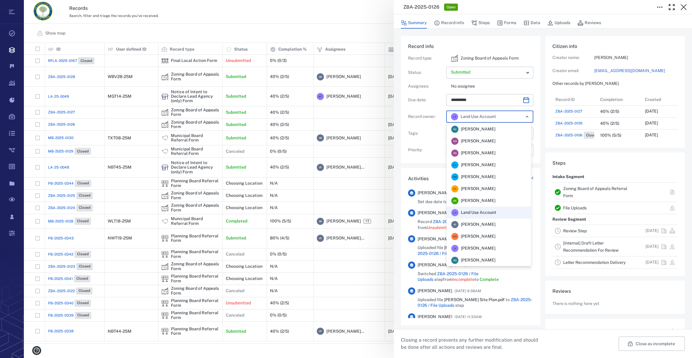
click at [487, 228] on div "V F Veronica Fernandez - Rogers" at bounding box center [473, 224] width 44 height 7
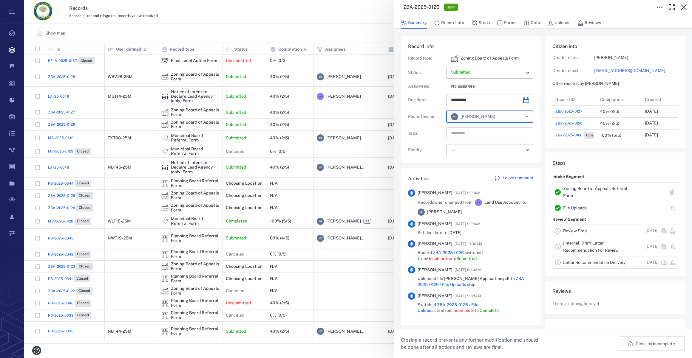
click at [465, 136] on input "text" at bounding box center [482, 133] width 65 height 8
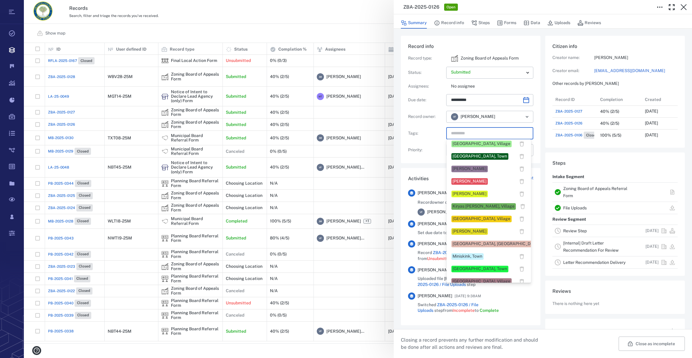
scroll to position [271, 0]
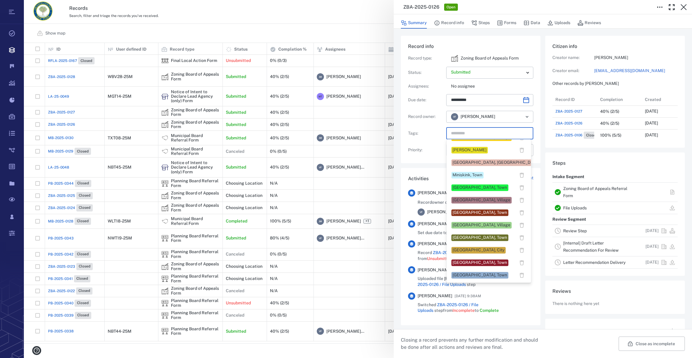
click at [459, 252] on div "Newburgh, City" at bounding box center [478, 250] width 52 height 6
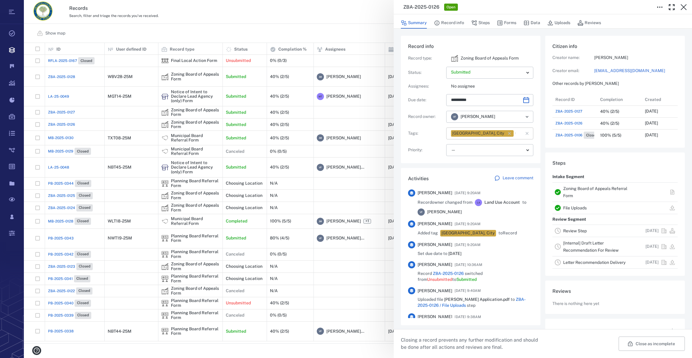
click at [506, 135] on icon "button" at bounding box center [509, 134] width 6 height 6
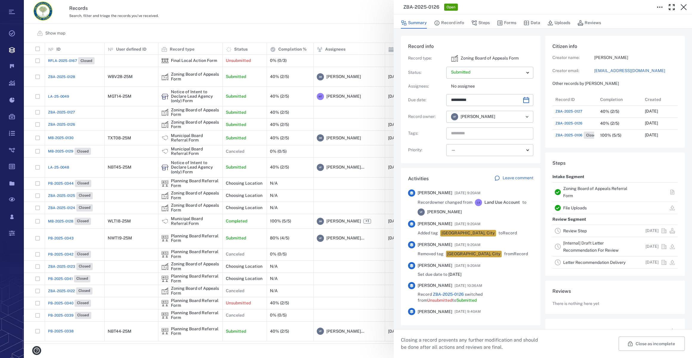
click at [483, 134] on input "text" at bounding box center [482, 133] width 65 height 8
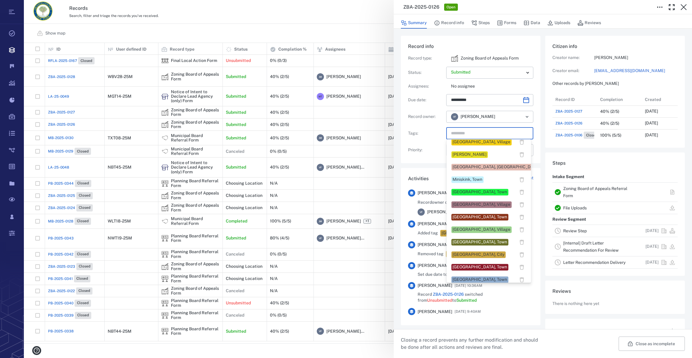
scroll to position [325, 0]
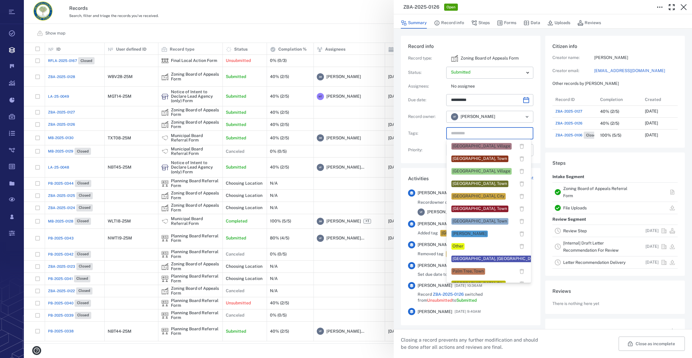
click at [463, 210] on div "[GEOGRAPHIC_DATA], Town" at bounding box center [479, 209] width 55 height 6
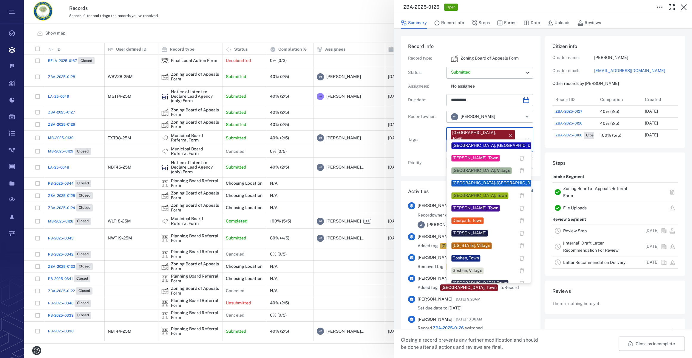
click at [502, 142] on input "text" at bounding box center [482, 146] width 65 height 8
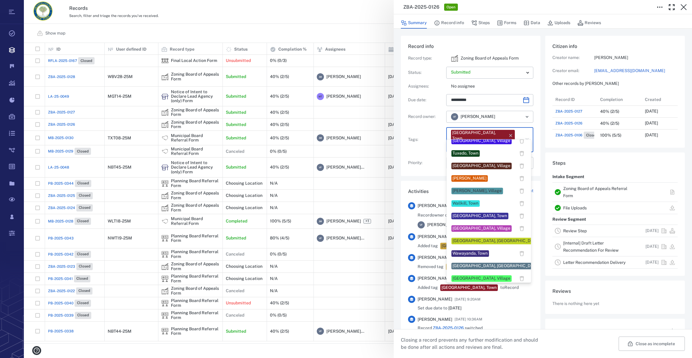
scroll to position [507, 0]
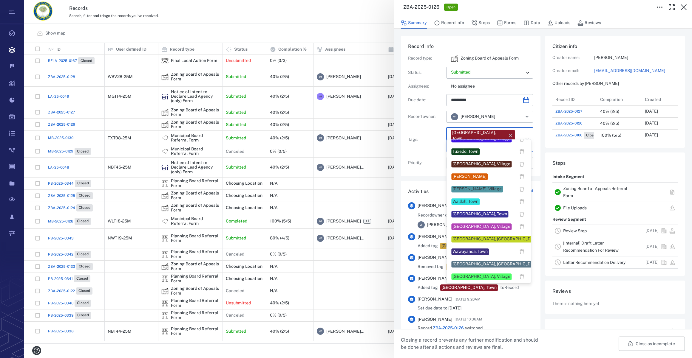
click at [471, 178] on div "Veronica Fernandez" at bounding box center [469, 177] width 34 height 6
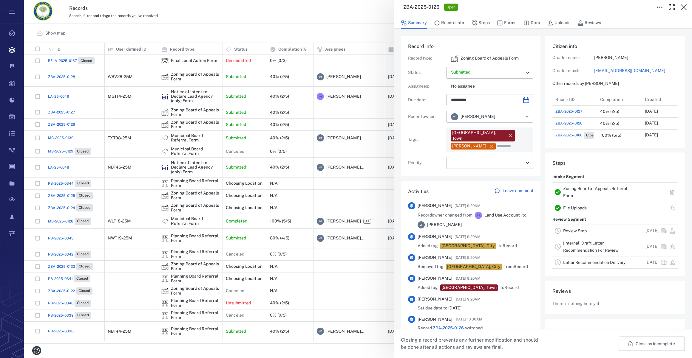
click at [468, 154] on body "Tasks Records Boards Dashboard Reports Record types Guide steps Rules Form buil…" at bounding box center [346, 179] width 692 height 358
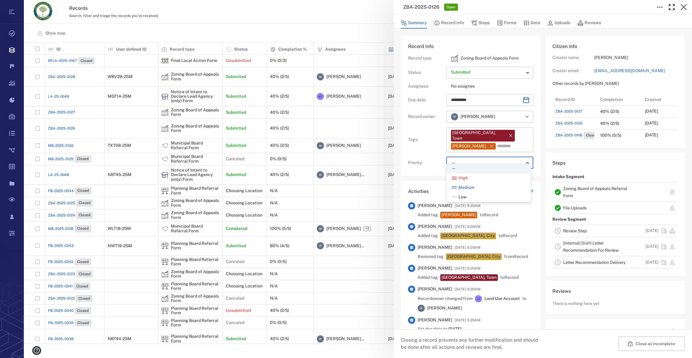
click at [469, 198] on div "Low" at bounding box center [488, 197] width 75 height 6
type input "**"
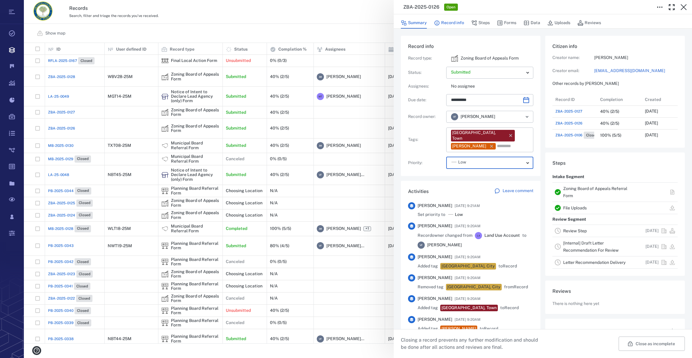
click at [458, 20] on button "Record info" at bounding box center [449, 22] width 30 height 11
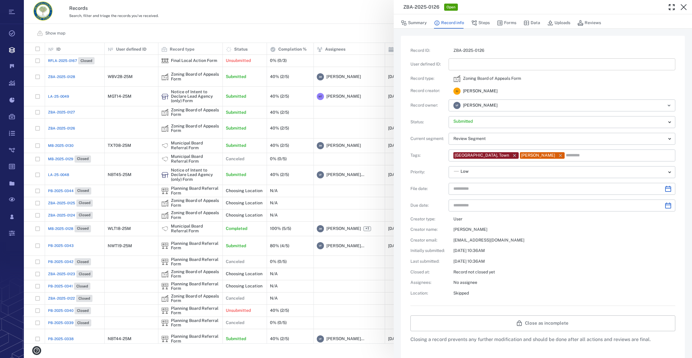
type input "**********"
click at [478, 63] on input "text" at bounding box center [561, 64] width 217 height 12
type input "*********"
click at [664, 190] on icon "Choose date" at bounding box center [667, 188] width 7 height 7
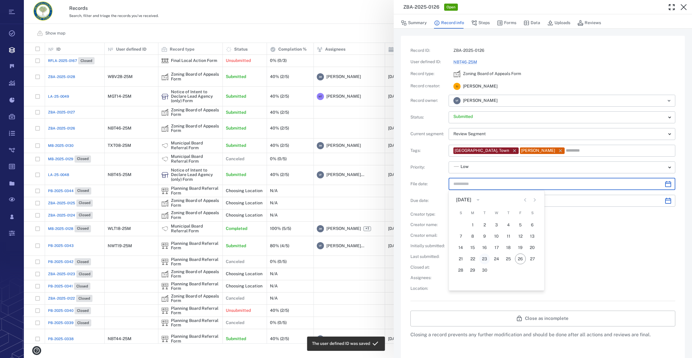
click at [482, 264] on div "1 2 3 4 5 6 7 8 9 10 11 12 13 14 15 16 17 18 19 20 21 22 23 24 25 26 27 28 29 30" at bounding box center [496, 247] width 95 height 57
click at [481, 255] on button "23" at bounding box center [484, 259] width 11 height 11
type input "**********"
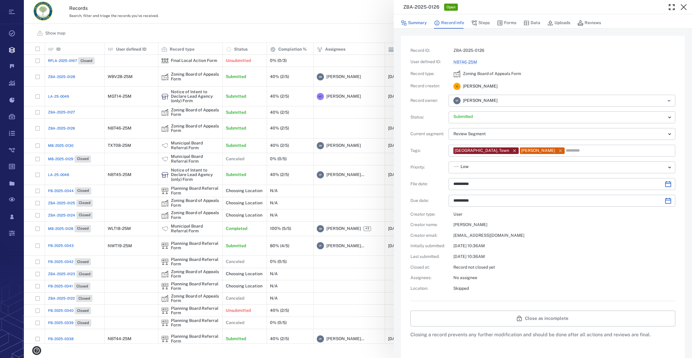
click at [414, 21] on button "Summary" at bounding box center [414, 22] width 26 height 11
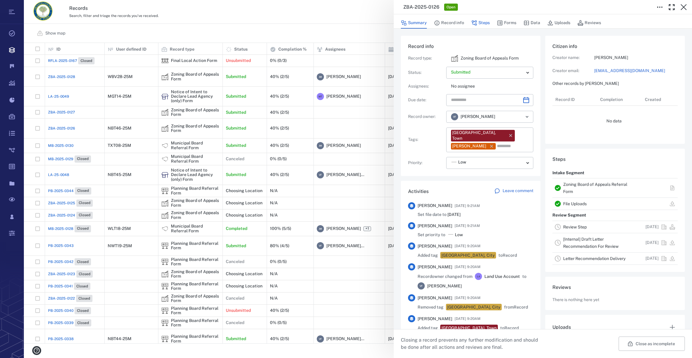
type input "**********"
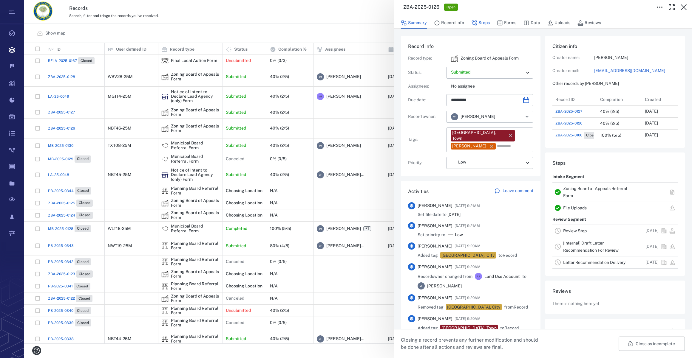
scroll to position [262, 115]
click at [481, 23] on button "Steps" at bounding box center [480, 22] width 18 height 11
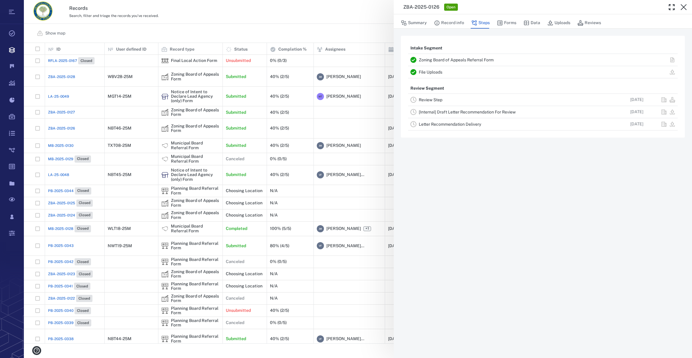
click at [433, 97] on link "Review Step" at bounding box center [430, 99] width 24 height 5
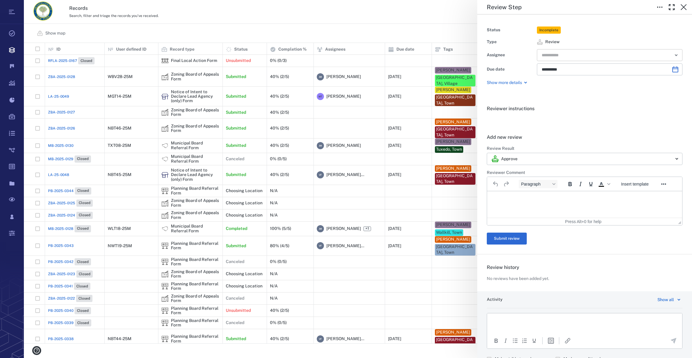
click at [571, 57] on input "text" at bounding box center [602, 55] width 123 height 8
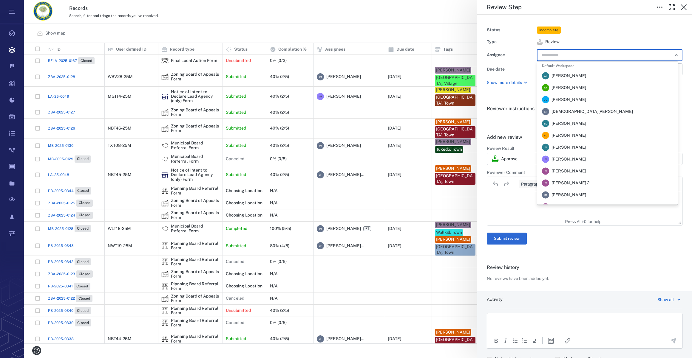
scroll to position [135, 0]
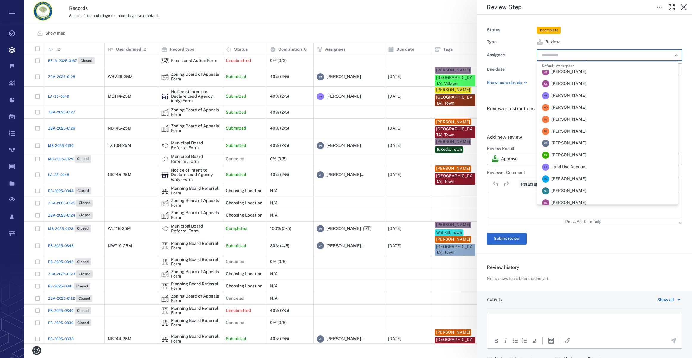
click at [583, 145] on span "Veronica Fernandez - Rogers" at bounding box center [568, 143] width 35 height 6
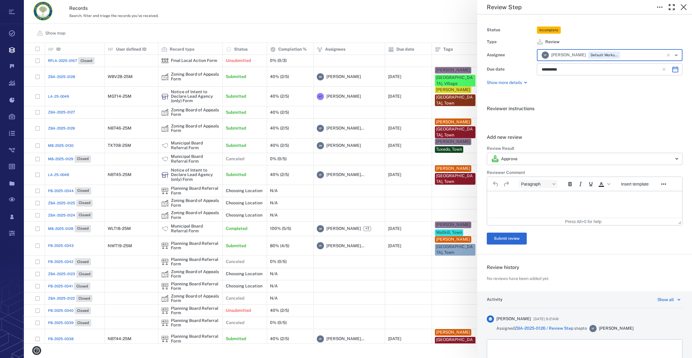
click at [671, 69] on icon "Choose date, selected date is Nov 5, 2025" at bounding box center [674, 69] width 7 height 7
click at [611, 86] on icon "Previous month" at bounding box center [613, 85] width 7 height 7
click at [596, 143] on button "23" at bounding box center [596, 144] width 11 height 11
type input "**********"
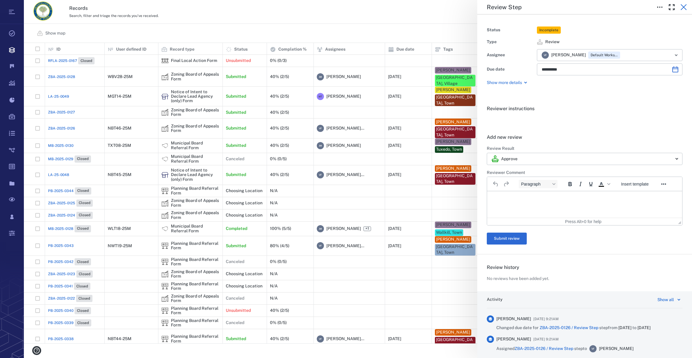
click at [682, 6] on icon "button" at bounding box center [683, 7] width 6 height 6
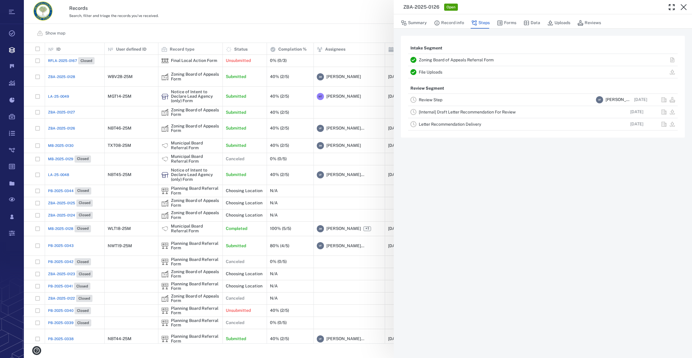
click at [682, 6] on icon "button" at bounding box center [683, 7] width 6 height 6
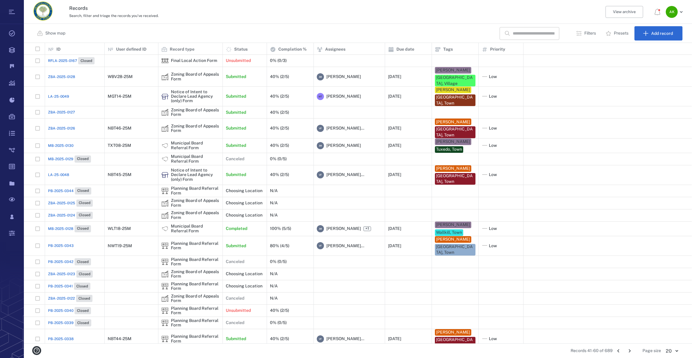
click at [57, 126] on span "ZBA-2025-0126" at bounding box center [61, 128] width 27 height 5
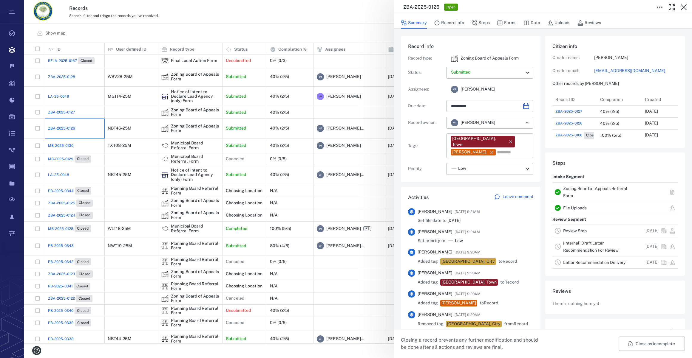
type input "**********"
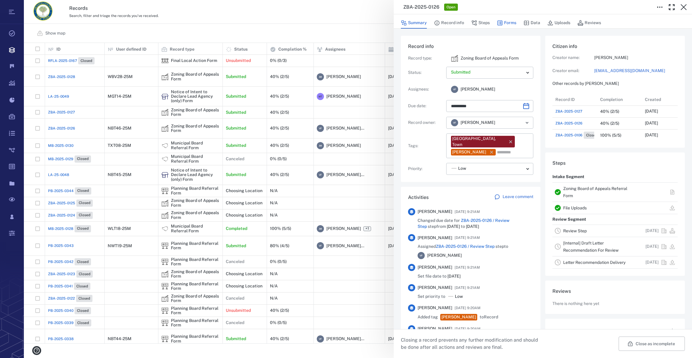
click at [510, 21] on button "Forms" at bounding box center [506, 22] width 19 height 11
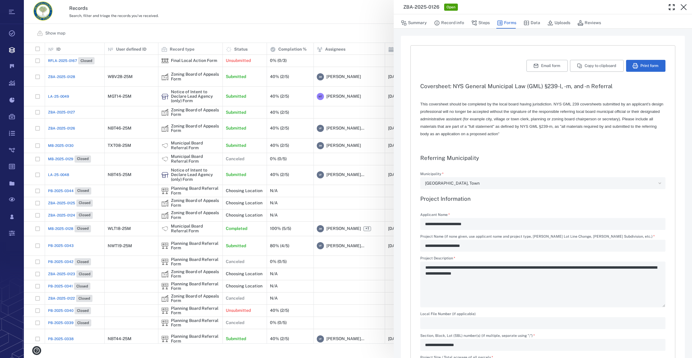
type input "**********"
drag, startPoint x: 552, startPoint y: 24, endPoint x: 550, endPoint y: 35, distance: 11.2
click at [552, 24] on button "Uploads" at bounding box center [558, 22] width 23 height 11
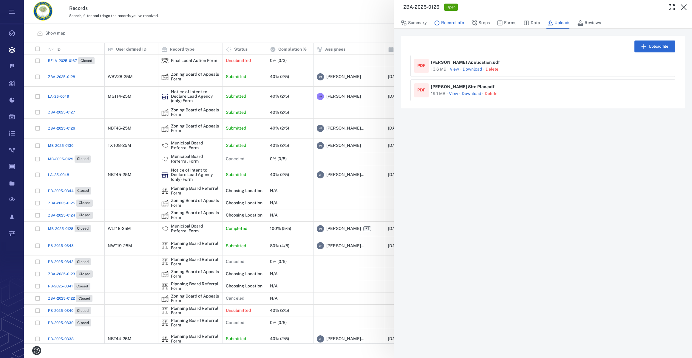
click at [448, 21] on button "Record info" at bounding box center [449, 22] width 30 height 11
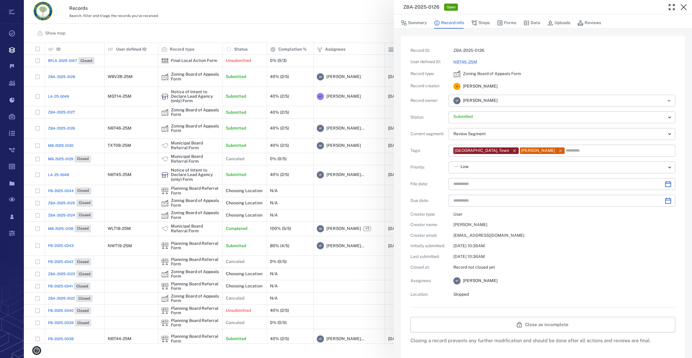
type input "**********"
drag, startPoint x: 510, startPoint y: 21, endPoint x: 513, endPoint y: 29, distance: 8.2
click at [510, 21] on button "Forms" at bounding box center [506, 22] width 19 height 11
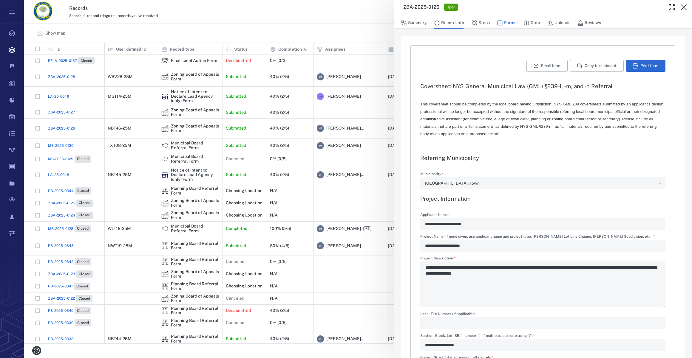
type textarea "*"
type input "**********"
type textarea "*"
click at [644, 65] on button "Print form" at bounding box center [645, 66] width 39 height 12
click at [683, 4] on icon "button" at bounding box center [683, 7] width 7 height 7
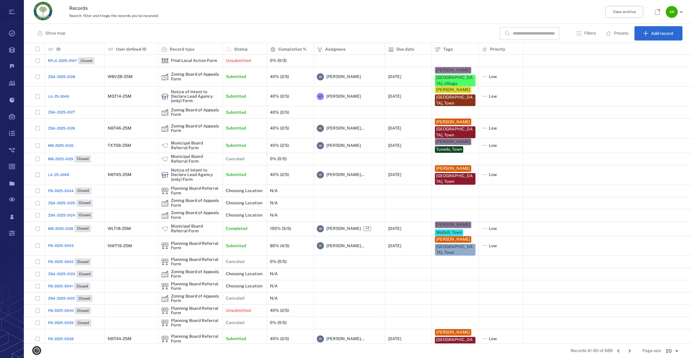
click at [63, 110] on span "ZBA-2025-0127" at bounding box center [61, 112] width 27 height 5
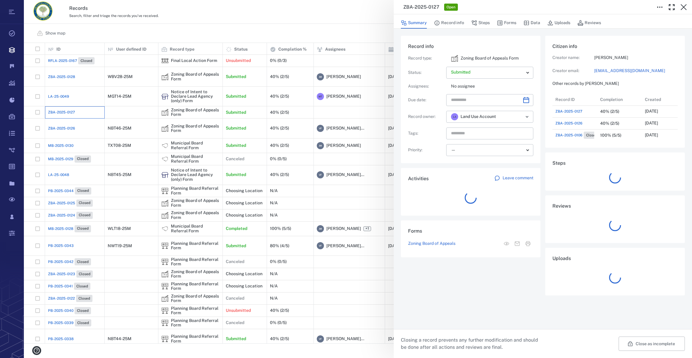
scroll to position [262, 115]
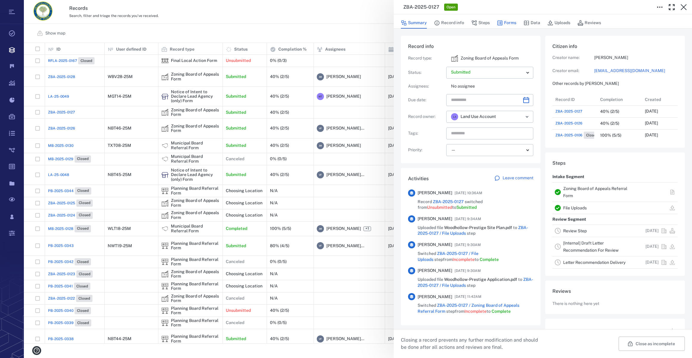
click at [509, 23] on button "Forms" at bounding box center [506, 22] width 19 height 11
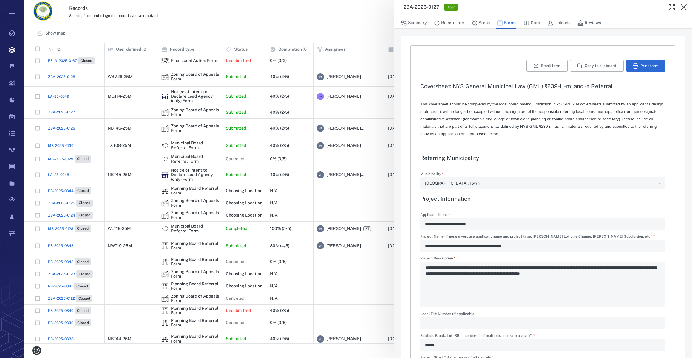
type input "**********"
click at [408, 21] on button "Summary" at bounding box center [414, 22] width 26 height 11
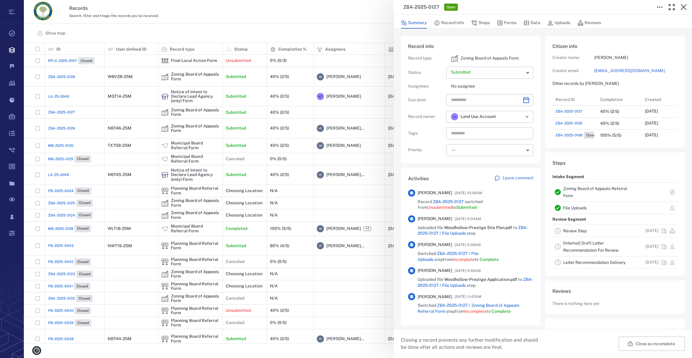
scroll to position [262, 115]
click at [524, 97] on icon "Choose date" at bounding box center [525, 100] width 7 height 7
click at [532, 116] on icon "Next month" at bounding box center [531, 115] width 7 height 7
click at [505, 173] on button "23" at bounding box center [505, 174] width 11 height 11
type input "**********"
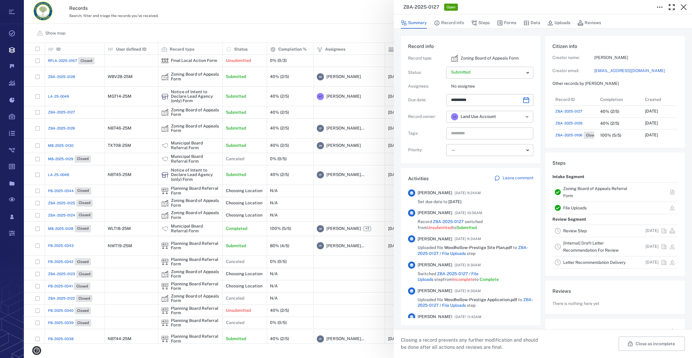
click at [526, 118] on icon "Open" at bounding box center [526, 116] width 7 height 7
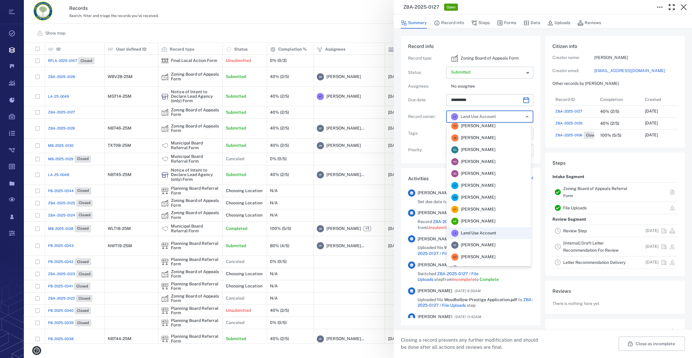
scroll to position [131, 0]
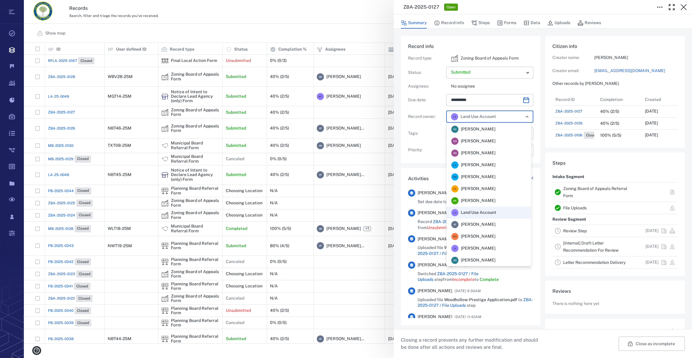
click at [475, 225] on span "Veronica Fernandez - Rogers" at bounding box center [478, 225] width 35 height 6
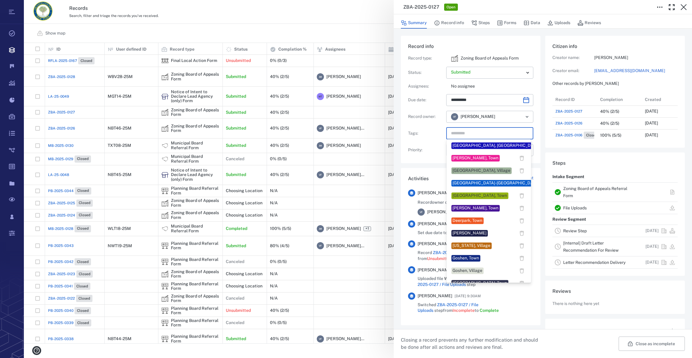
click at [475, 132] on input "text" at bounding box center [482, 133] width 65 height 8
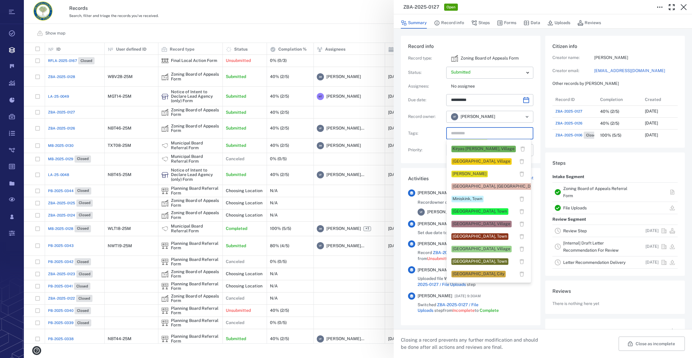
scroll to position [271, 0]
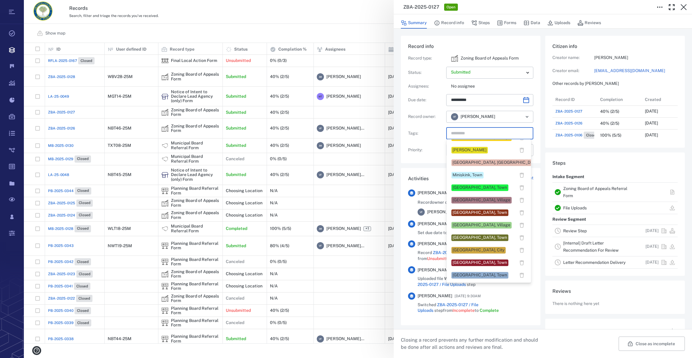
click at [459, 261] on div "[GEOGRAPHIC_DATA], Town" at bounding box center [479, 263] width 55 height 6
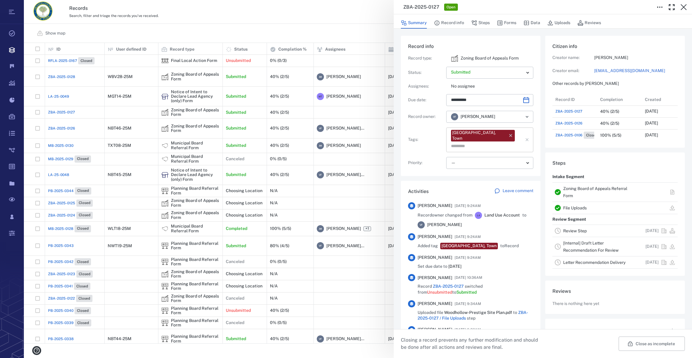
click at [505, 142] on input "text" at bounding box center [482, 146] width 65 height 8
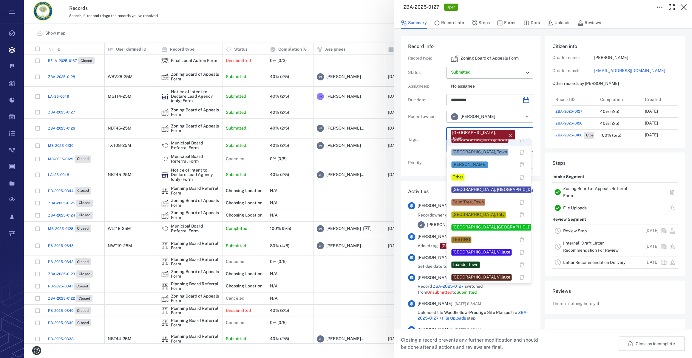
scroll to position [461, 0]
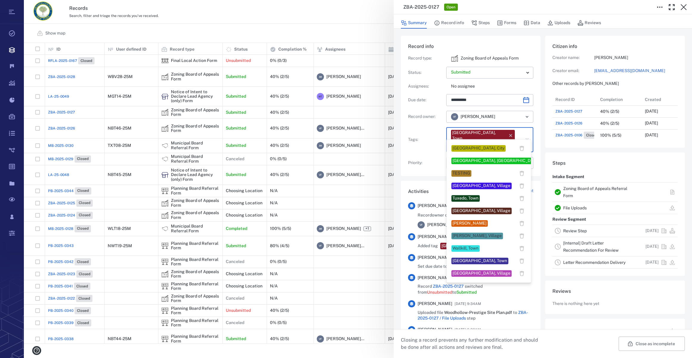
click at [480, 223] on div "Veronica Fernandez" at bounding box center [469, 224] width 34 height 6
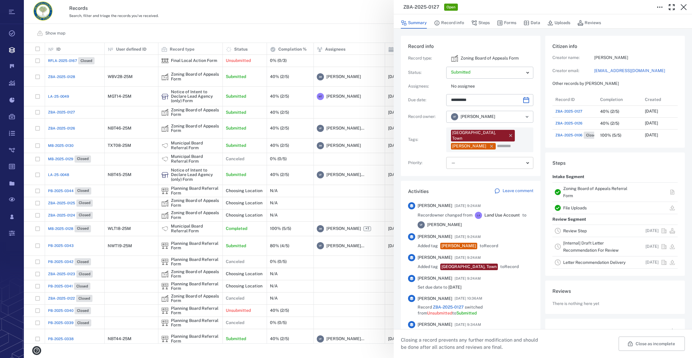
click at [471, 157] on body "Tasks Records Boards Dashboard Reports Record types Guide steps Rules Form buil…" at bounding box center [346, 179] width 692 height 358
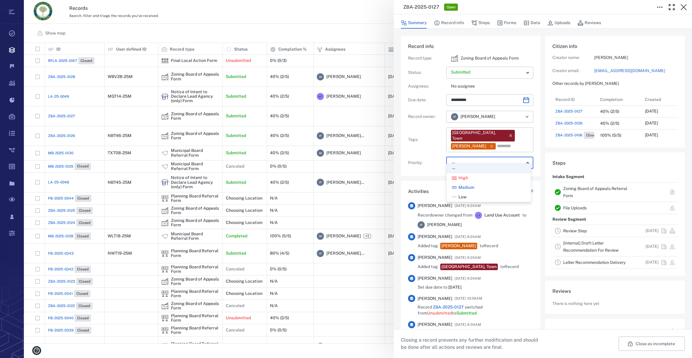
click at [460, 194] on span "Low" at bounding box center [462, 197] width 8 height 6
type input "**"
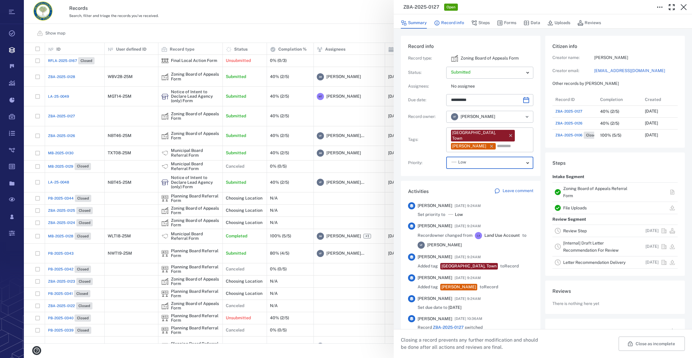
click at [455, 23] on button "Record info" at bounding box center [449, 22] width 30 height 11
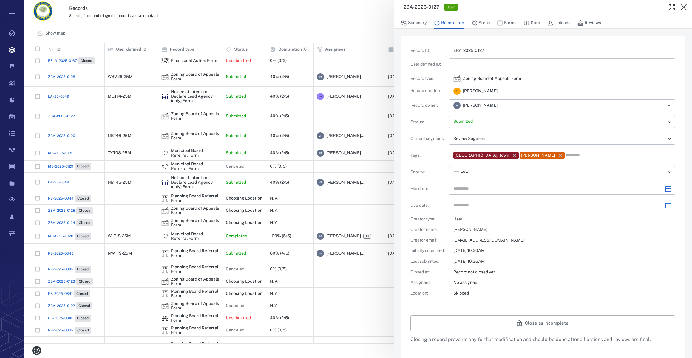
type input "**********"
click at [469, 64] on input "text" at bounding box center [561, 64] width 217 height 12
type input "*********"
click at [664, 191] on icon "Choose date" at bounding box center [667, 188] width 7 height 7
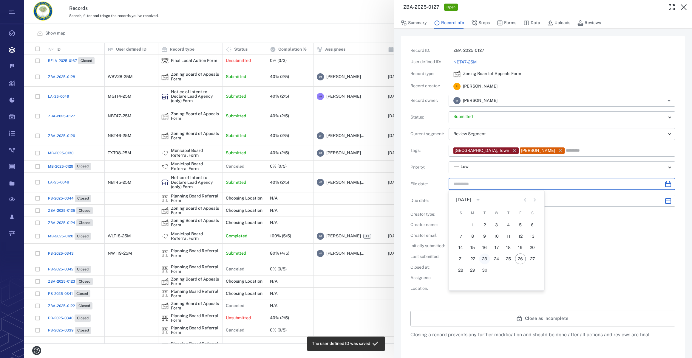
click at [487, 263] on div "21 22 23 24 25 26 27" at bounding box center [496, 259] width 95 height 11
click at [482, 259] on button "23" at bounding box center [484, 259] width 11 height 11
type input "**********"
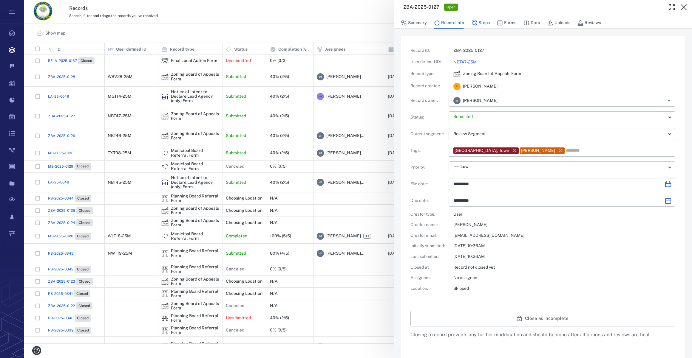
click at [482, 23] on button "Steps" at bounding box center [480, 22] width 18 height 11
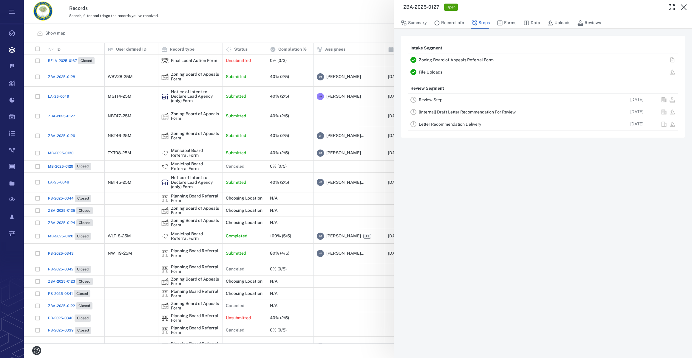
click at [430, 100] on link "Review Step" at bounding box center [430, 99] width 24 height 5
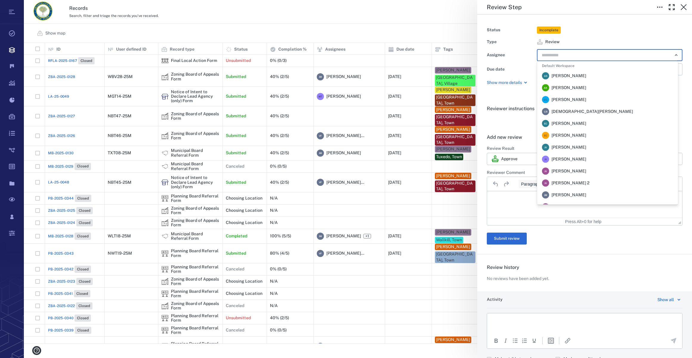
click at [573, 53] on input "text" at bounding box center [602, 55] width 123 height 8
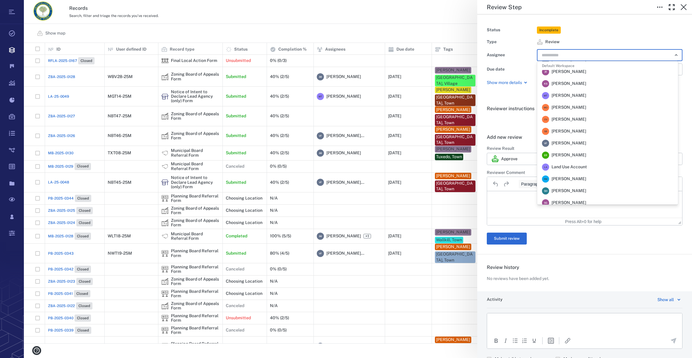
click at [585, 143] on span "Veronica Fernandez - Rogers" at bounding box center [568, 143] width 35 height 6
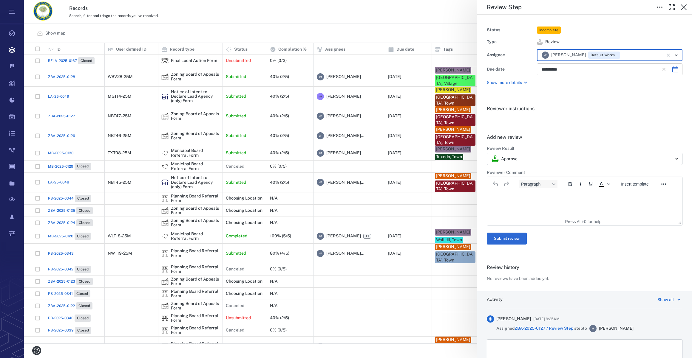
click at [672, 67] on icon "Choose date, selected date is Nov 5, 2025" at bounding box center [675, 69] width 6 height 6
click at [616, 85] on icon "Previous month" at bounding box center [613, 85] width 7 height 7
click at [598, 143] on button "23" at bounding box center [596, 144] width 11 height 11
type input "**********"
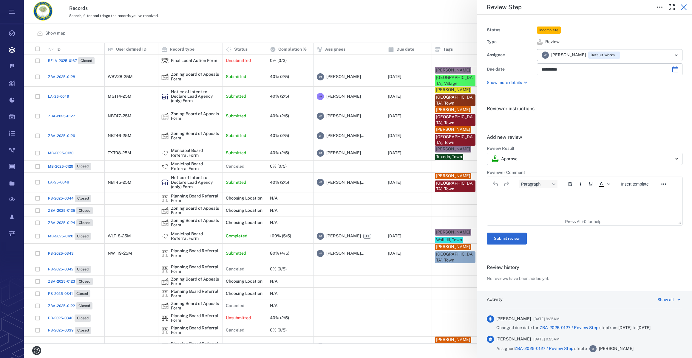
click at [682, 6] on icon "button" at bounding box center [683, 7] width 7 height 7
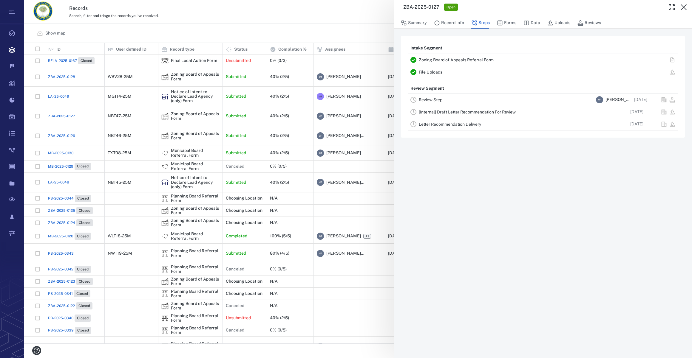
click at [682, 6] on icon "button" at bounding box center [683, 7] width 7 height 7
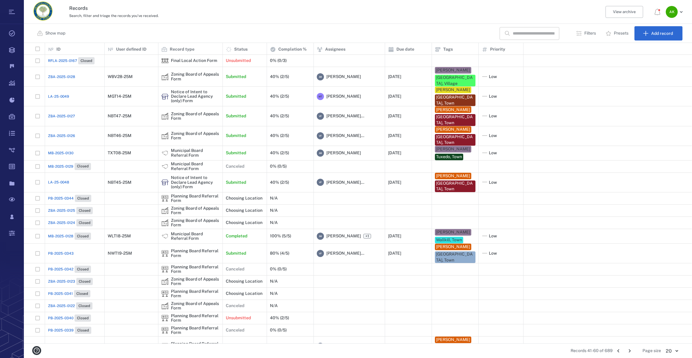
click at [73, 114] on span "ZBA-2025-0127" at bounding box center [61, 116] width 27 height 5
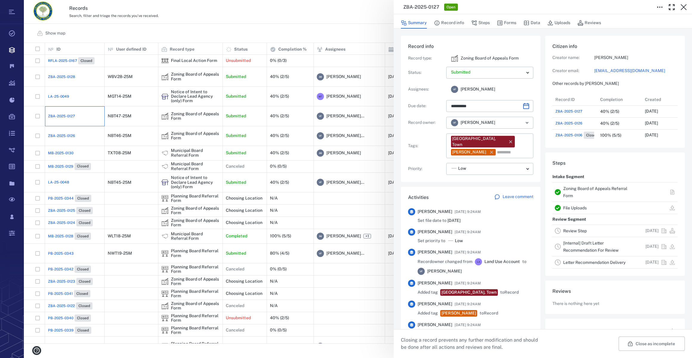
type input "**********"
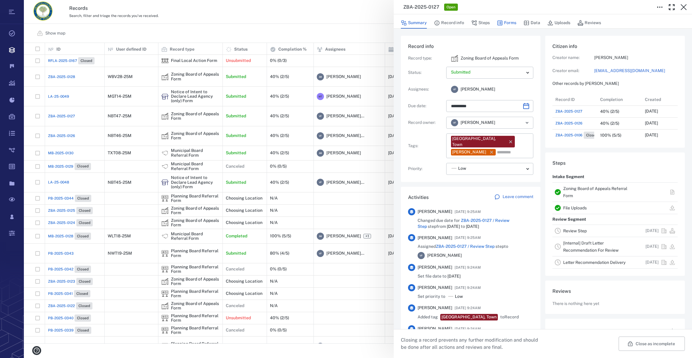
click at [512, 21] on button "Forms" at bounding box center [506, 22] width 19 height 11
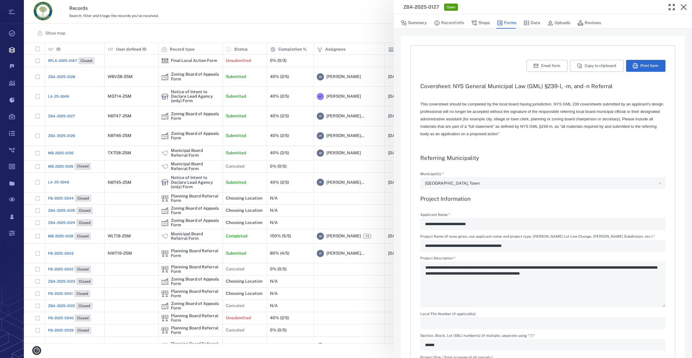
type input "**********"
click at [685, 6] on icon "button" at bounding box center [683, 7] width 6 height 6
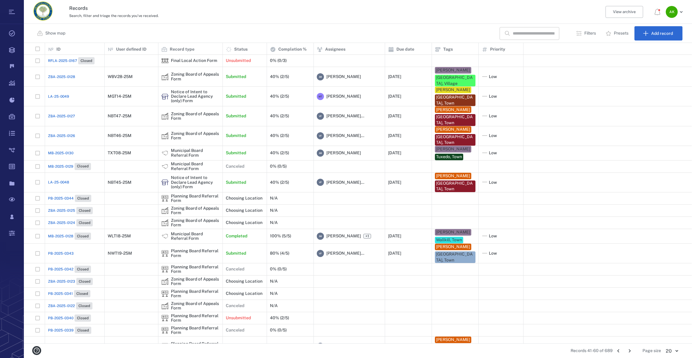
click at [58, 114] on span "ZBA-2025-0127" at bounding box center [61, 116] width 27 height 5
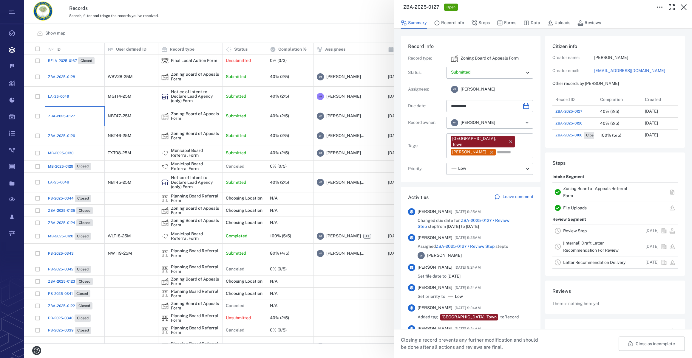
type input "**********"
click at [559, 22] on button "Uploads" at bounding box center [558, 22] width 23 height 11
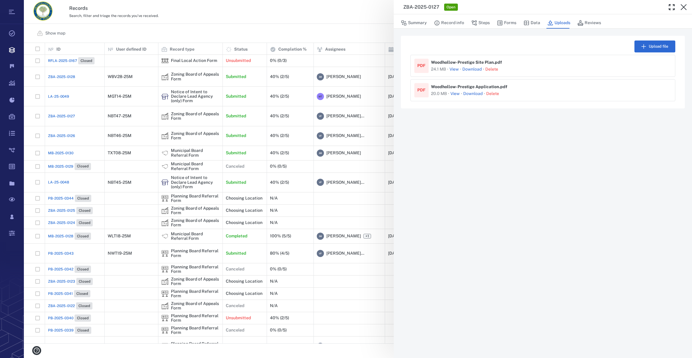
drag, startPoint x: 450, startPoint y: 21, endPoint x: 464, endPoint y: 22, distance: 14.3
click at [450, 21] on button "Record info" at bounding box center [449, 22] width 30 height 11
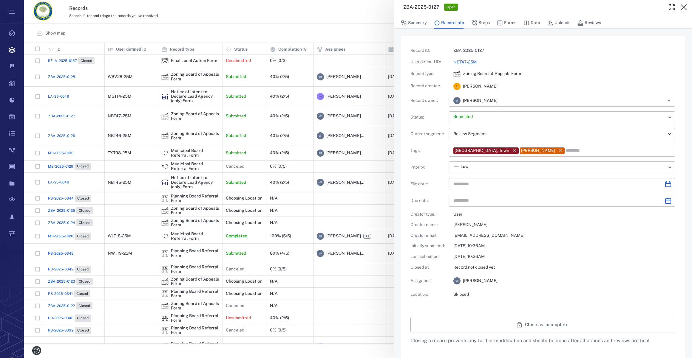
type input "**********"
click at [512, 24] on button "Forms" at bounding box center [506, 22] width 19 height 11
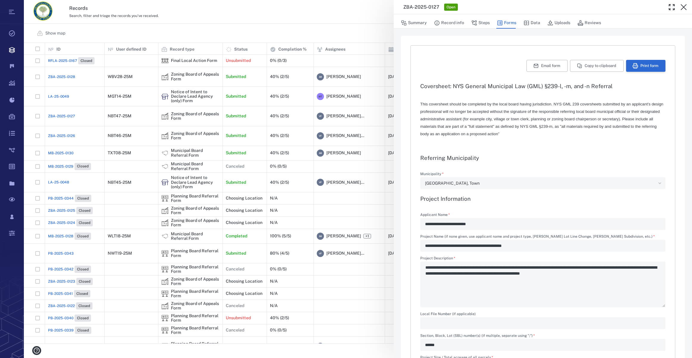
type input "**********"
type textarea "*"
click at [645, 64] on button "Print form" at bounding box center [645, 66] width 39 height 12
click at [685, 5] on icon "button" at bounding box center [683, 7] width 6 height 6
